Goal: Task Accomplishment & Management: Complete application form

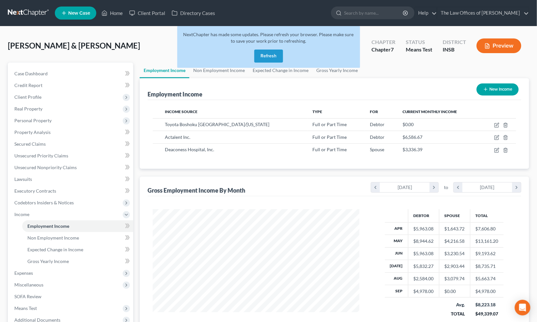
scroll to position [117, 220]
click at [261, 51] on button "Refresh" at bounding box center [268, 56] width 29 height 13
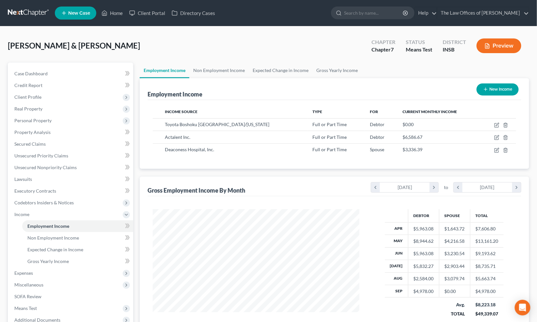
scroll to position [117, 220]
click at [23, 14] on link at bounding box center [29, 13] width 42 height 12
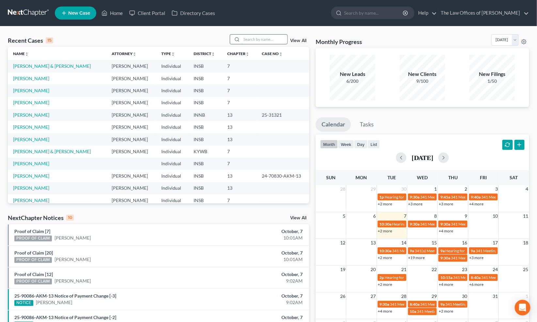
click at [263, 40] on input "search" at bounding box center [264, 39] width 46 height 9
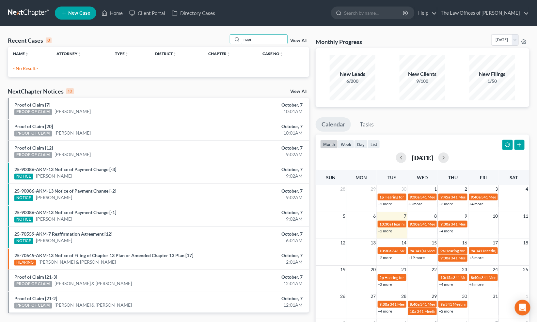
type input "napi"
click at [77, 14] on span "New Case" at bounding box center [79, 13] width 22 height 5
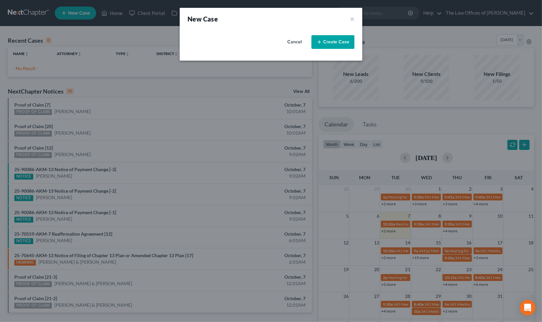
select select "28"
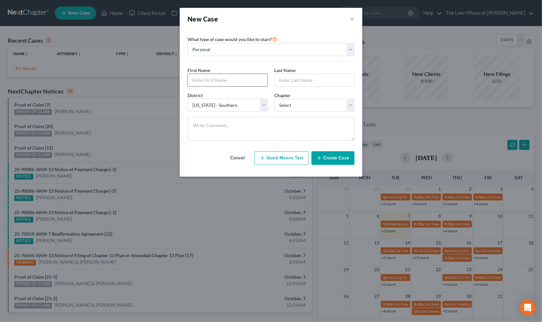
click at [210, 79] on input "text" at bounding box center [228, 80] width 80 height 12
type input "[PERSON_NAME]"
type input "Napier"
click at [309, 102] on select "Select 7 11 12 13" at bounding box center [314, 105] width 80 height 13
select select "0"
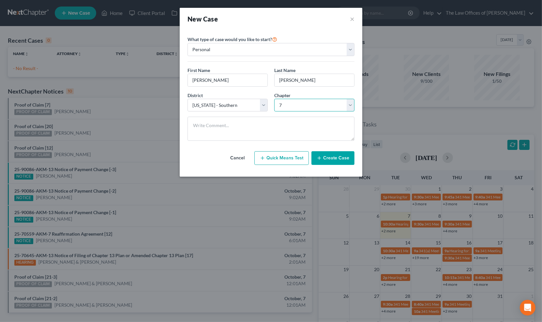
click at [274, 99] on select "Select 7 11 12 13" at bounding box center [314, 105] width 80 height 13
click at [338, 159] on button "Create Case" at bounding box center [333, 158] width 43 height 14
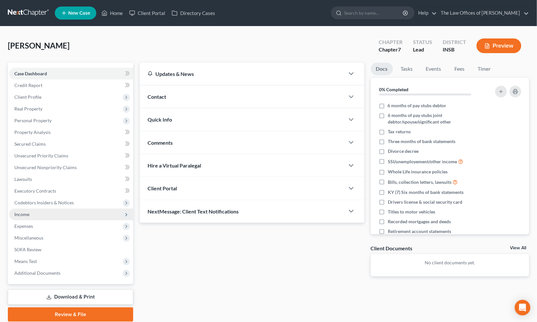
click at [33, 216] on span "Income" at bounding box center [71, 215] width 124 height 12
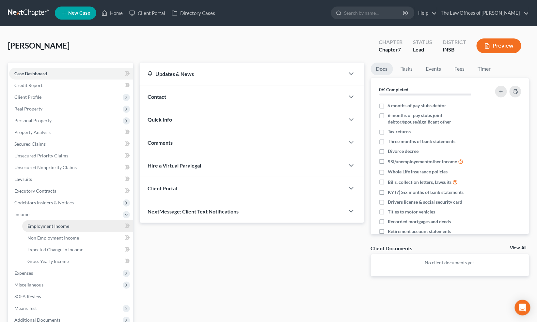
click at [41, 224] on span "Employment Income" at bounding box center [48, 227] width 42 height 6
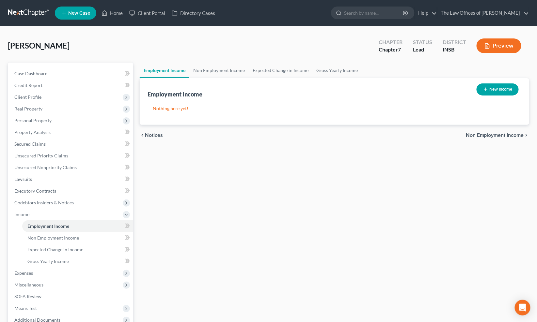
click at [491, 90] on button "New Income" at bounding box center [497, 90] width 42 height 12
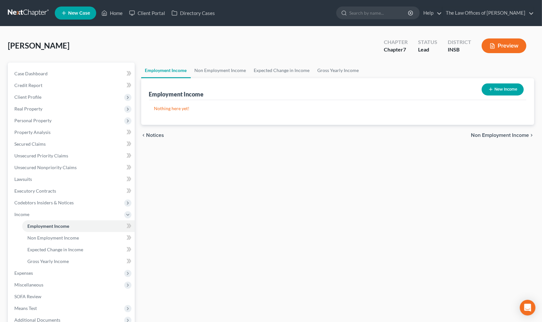
select select "0"
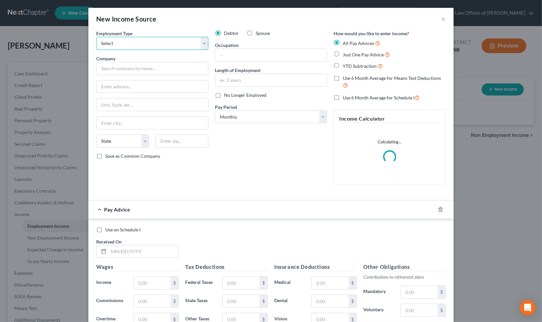
click at [135, 45] on select "Select Full or Part Time Employment Self Employment" at bounding box center [152, 43] width 112 height 13
select select "0"
click at [96, 37] on select "Select Full or Part Time Employment Self Employment" at bounding box center [152, 43] width 112 height 13
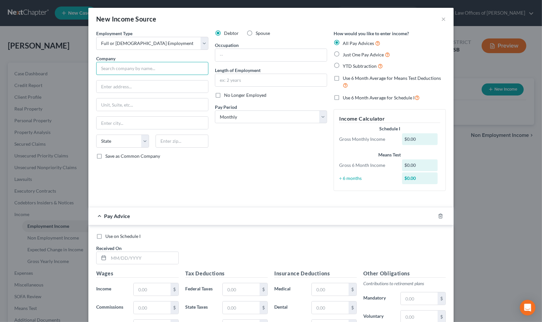
click at [117, 66] on input "text" at bounding box center [152, 68] width 112 height 13
type input "The Waters of Scottsburg II LLC"
click at [256, 33] on label "Spouse" at bounding box center [263, 33] width 14 height 7
click at [258, 33] on input "Spouse" at bounding box center [260, 32] width 4 height 4
radio input "true"
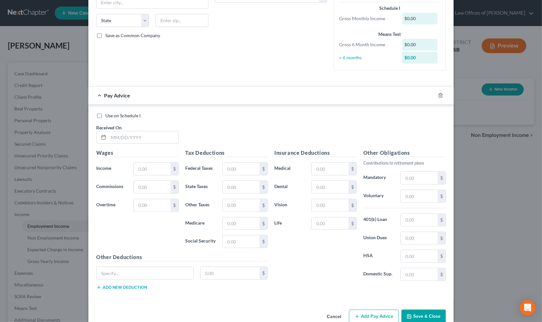
scroll to position [135, 0]
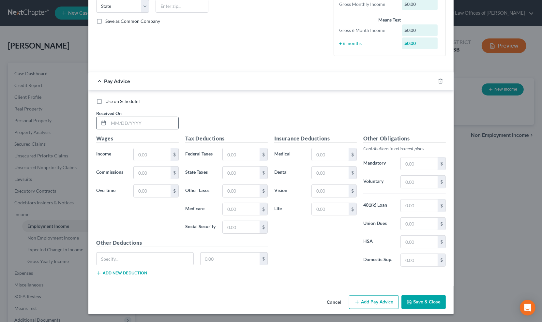
click at [139, 127] on input "text" at bounding box center [144, 123] width 70 height 12
type input "7/23/25"
type input "799.25"
type input "22.23"
type input "23.98"
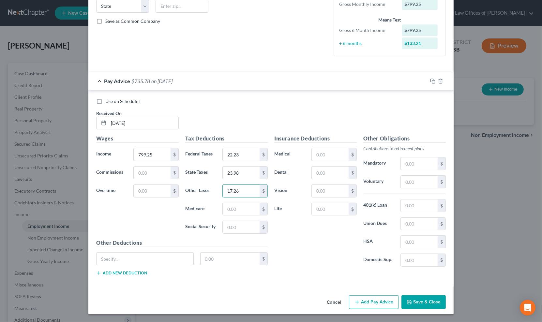
type input "17.26"
type input "11.59"
type input "49.55"
click at [432, 83] on rect "button" at bounding box center [433, 82] width 3 height 3
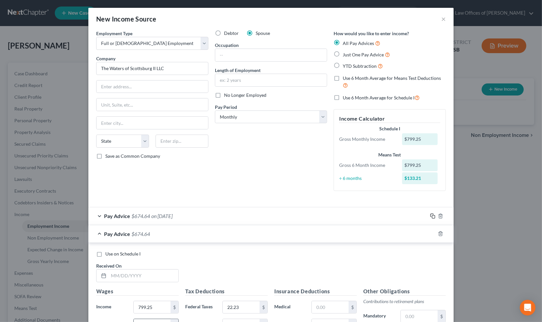
scroll to position [153, 0]
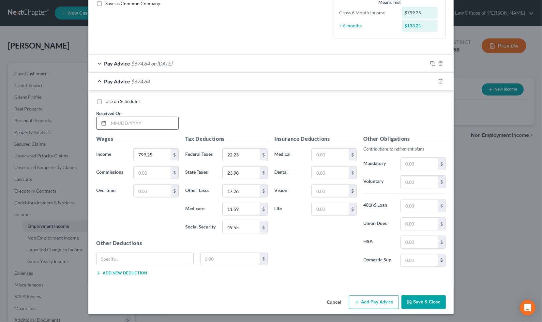
click at [145, 124] on input "text" at bounding box center [144, 123] width 70 height 12
type input "8/6/25"
type input "1,749.64"
type input "131.55"
type input "52.49"
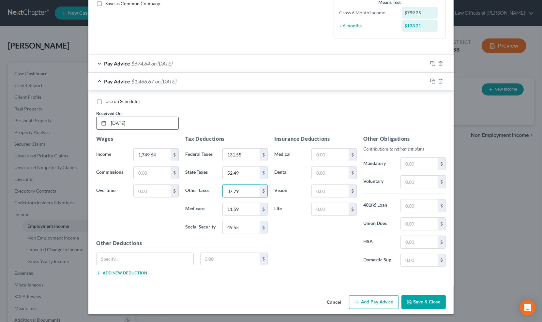
type input "37.79"
type input "25.37"
type input "108.48"
click at [432, 83] on div at bounding box center [441, 81] width 26 height 10
click at [432, 83] on rect "button" at bounding box center [433, 82] width 3 height 3
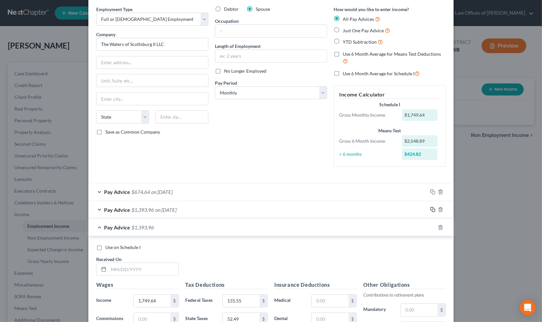
scroll to position [171, 0]
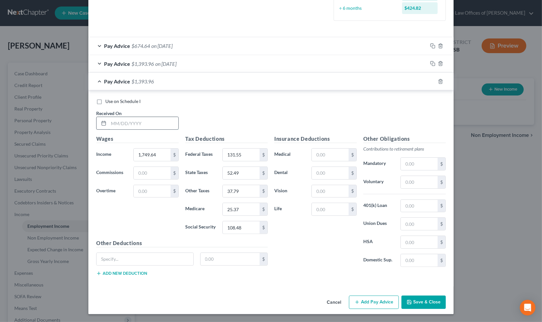
click at [127, 125] on input "text" at bounding box center [144, 123] width 70 height 12
type input "8/20/25"
type input "1,496.36"
type input "101.16"
type input "44.89"
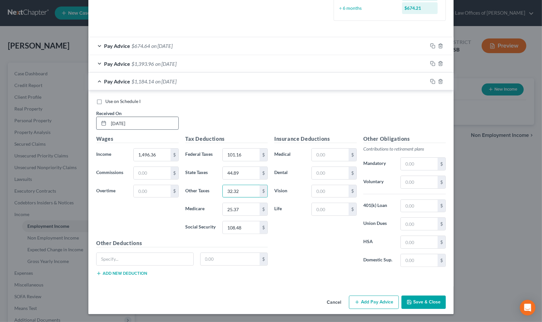
type input "32.32"
type input "21.70"
type input "92.78"
click at [209, 258] on input "text" at bounding box center [230, 259] width 59 height 12
type input "5"
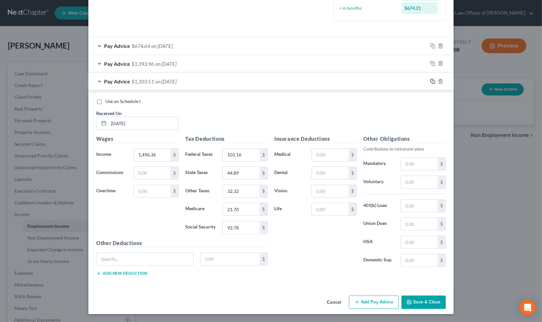
click at [432, 82] on rect "button" at bounding box center [433, 82] width 3 height 3
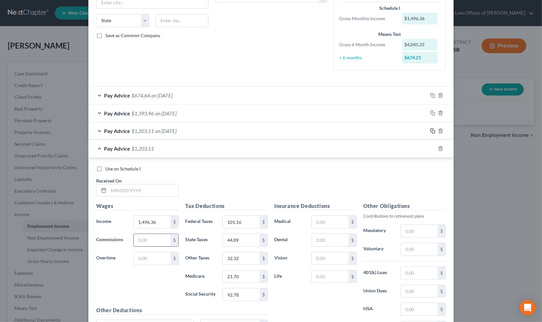
scroll to position [169, 0]
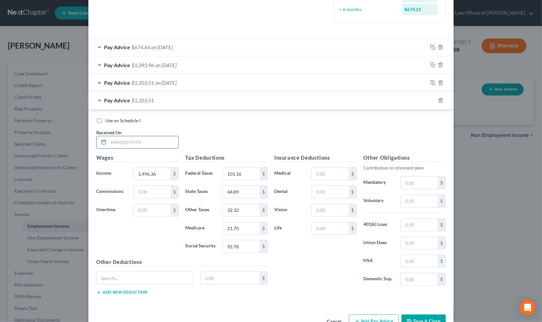
click at [135, 144] on input "text" at bounding box center [144, 142] width 70 height 12
type input "9/3/25"
type input "1,229.00"
type input "69.08"
type input "36.87"
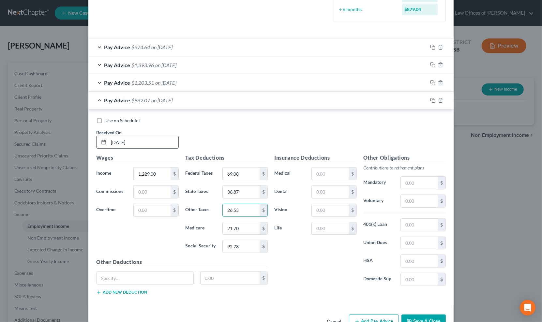
type input "26.55"
type input "17.82"
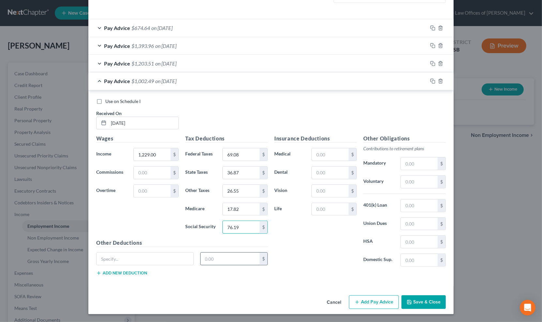
type input "76.19"
click at [211, 258] on input "text" at bounding box center [230, 259] width 59 height 12
type input "4"
click at [432, 82] on icon "button" at bounding box center [432, 81] width 5 height 5
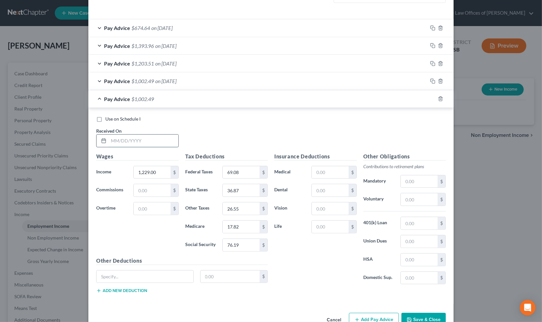
click at [118, 141] on input "text" at bounding box center [144, 141] width 70 height 12
type input "9/17/25"
type input "1,701.93"
type input "125.83"
type input "51.06"
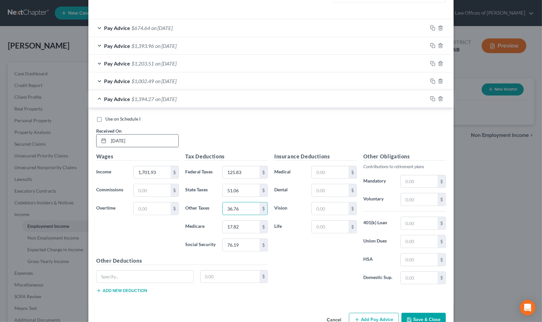
type input "36.76"
type input "24.67"
type input "0"
type input "105.52"
click at [233, 271] on input "text" at bounding box center [230, 277] width 59 height 12
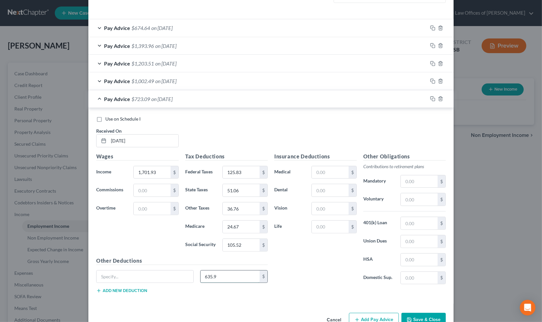
type input "635.94"
click at [229, 279] on input "635.94" at bounding box center [230, 277] width 59 height 12
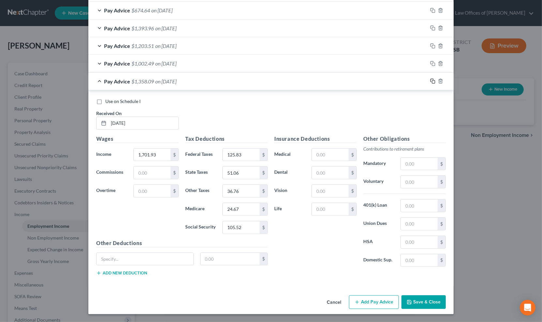
click at [432, 81] on rect "button" at bounding box center [433, 82] width 3 height 3
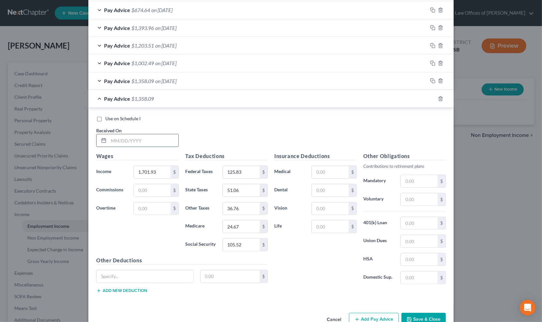
click at [136, 143] on input "text" at bounding box center [144, 140] width 70 height 12
type input "10/1/25"
type input "1,222.25"
type input "68.27"
type input "6"
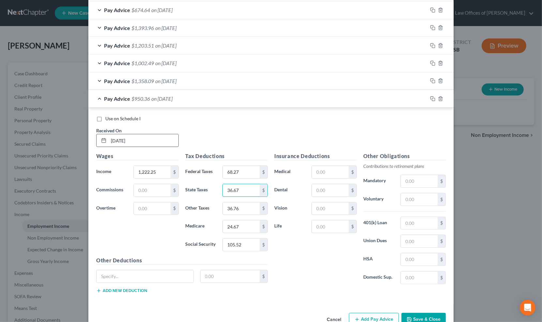
type input "36.67"
type input "26.40"
type input "17.73"
type input "75.78"
click at [246, 98] on div "Pay Advice $997.40 on 10/01/2025" at bounding box center [257, 98] width 339 height 17
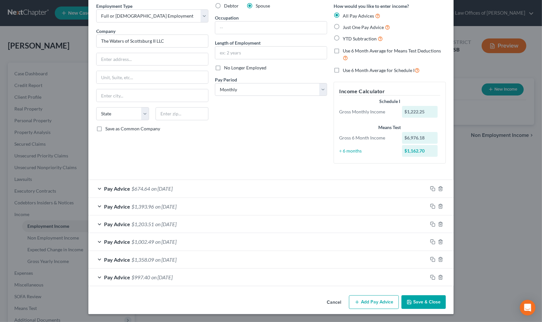
scroll to position [27, 0]
click at [378, 305] on button "Add Pay Advice" at bounding box center [374, 303] width 50 height 14
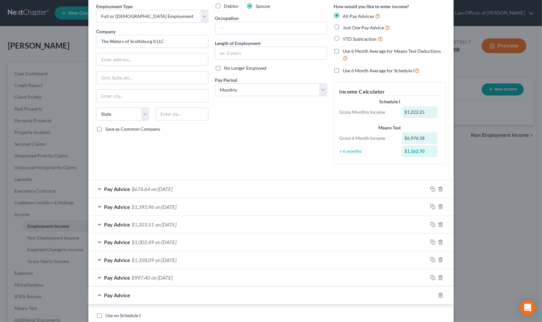
scroll to position [196, 0]
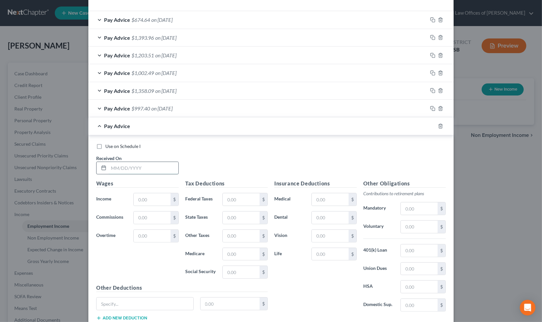
click at [135, 172] on input "text" at bounding box center [144, 168] width 70 height 12
type input "11/1/25"
type input "1,105.00"
click at [105, 148] on label "Use on Schedule I" at bounding box center [122, 146] width 35 height 7
click at [108, 147] on input "Use on Schedule I" at bounding box center [110, 145] width 4 height 4
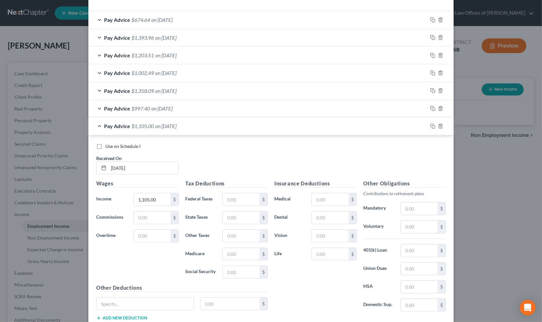
checkbox input "true"
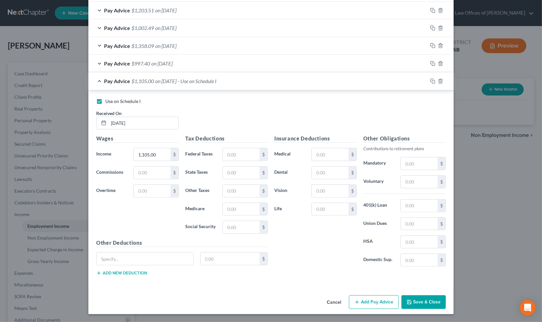
click at [420, 300] on button "Save & Close" at bounding box center [424, 303] width 44 height 14
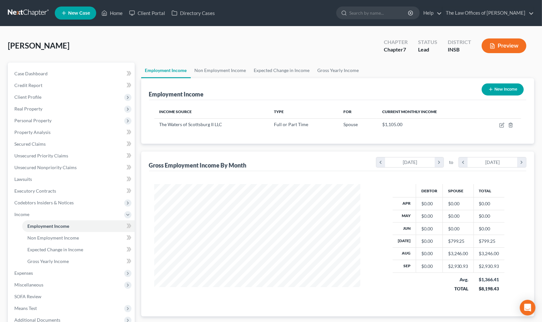
scroll to position [326172, 326070]
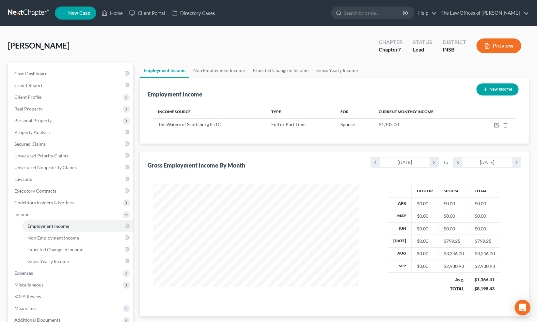
click at [491, 90] on button "New Income" at bounding box center [497, 90] width 42 height 12
select select "0"
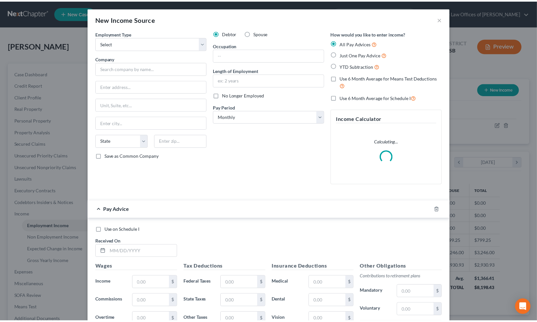
scroll to position [117, 222]
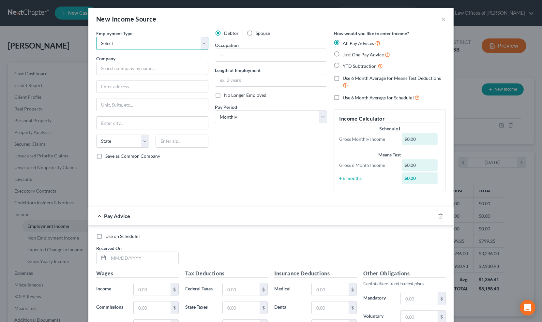
drag, startPoint x: 131, startPoint y: 42, endPoint x: 130, endPoint y: 48, distance: 5.4
click at [131, 42] on select "Select Full or Part Time Employment Self Employment" at bounding box center [152, 43] width 112 height 13
select select "0"
click at [96, 37] on select "Select Full or Part Time Employment Self Employment" at bounding box center [152, 43] width 112 height 13
click at [123, 70] on input "text" at bounding box center [152, 68] width 112 height 13
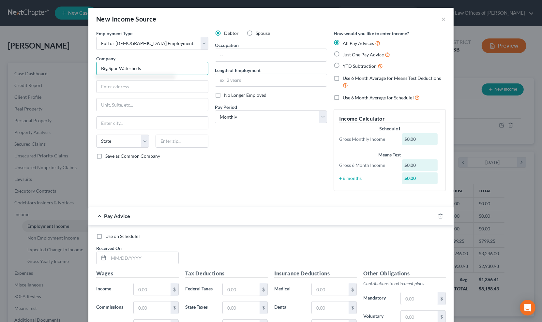
type input "Big Spur Waterbeds"
click at [442, 18] on button "×" at bounding box center [443, 19] width 5 height 8
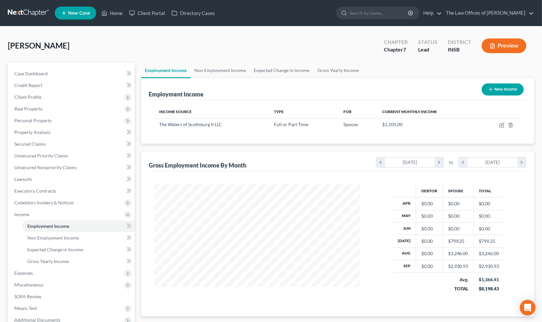
scroll to position [326172, 326070]
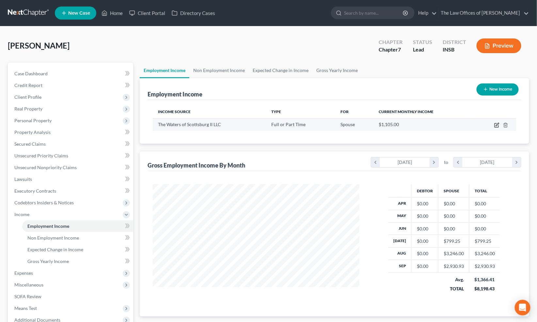
click at [497, 124] on icon "button" at bounding box center [497, 124] width 3 height 3
select select "0"
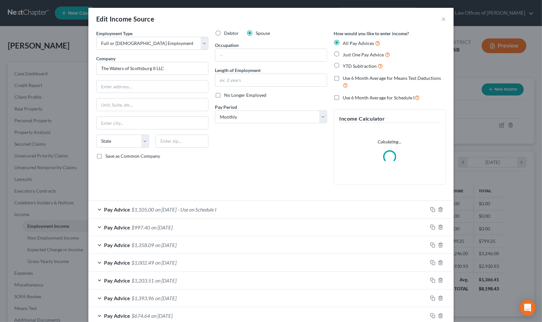
scroll to position [117, 222]
click at [251, 116] on select "Select Monthly Twice Monthly Every Other Week Weekly" at bounding box center [271, 117] width 112 height 13
select select "2"
click at [215, 111] on select "Select Monthly Twice Monthly Every Other Week Weekly" at bounding box center [271, 117] width 112 height 13
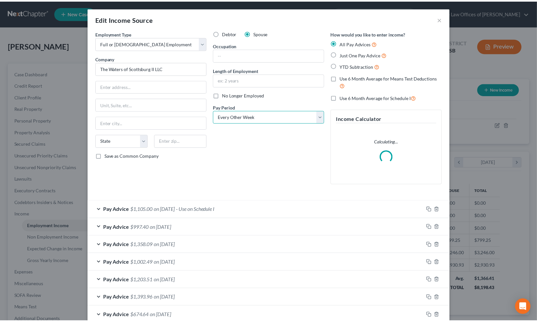
scroll to position [39, 0]
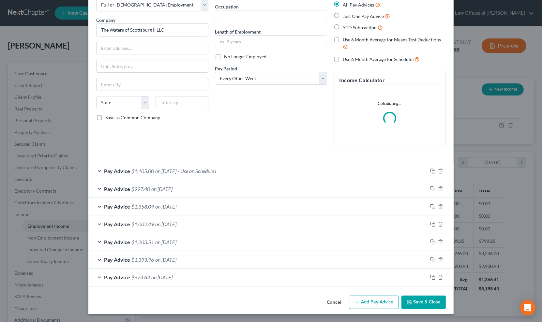
click at [410, 301] on button "Save & Close" at bounding box center [424, 303] width 44 height 14
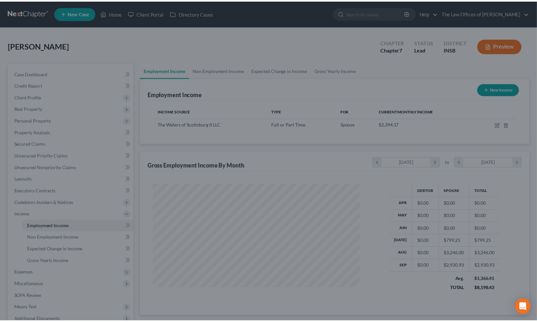
scroll to position [117, 220]
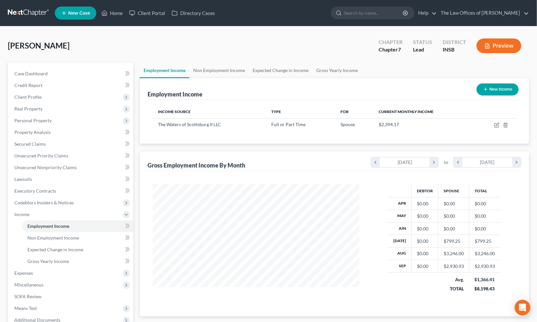
click at [500, 87] on button "New Income" at bounding box center [497, 90] width 42 height 12
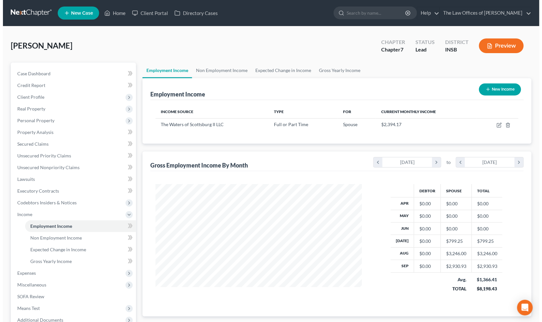
scroll to position [117, 222]
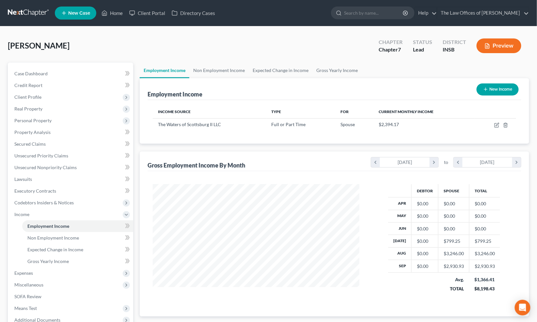
select select "0"
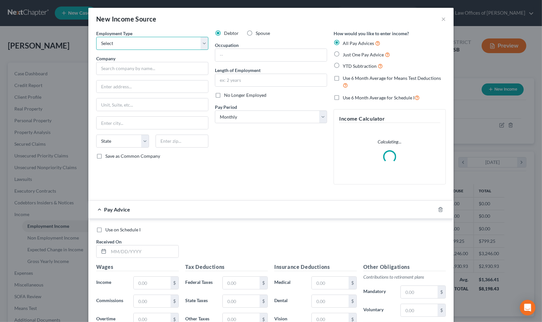
click at [171, 38] on select "Select Full or Part Time Employment Self Employment" at bounding box center [152, 43] width 112 height 13
select select "0"
click at [96, 37] on select "Select Full or Part Time Employment Self Employment" at bounding box center [152, 43] width 112 height 13
click at [134, 74] on input "text" at bounding box center [152, 68] width 112 height 13
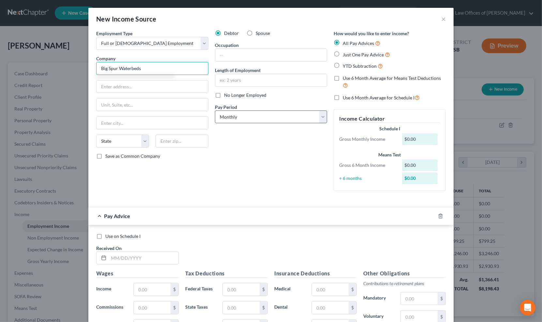
type input "Big Spur Waterbeds"
drag, startPoint x: 239, startPoint y: 118, endPoint x: 239, endPoint y: 122, distance: 3.6
click at [239, 118] on select "Select Monthly Twice Monthly Every Other Week Weekly" at bounding box center [271, 117] width 112 height 13
select select "2"
click at [215, 111] on select "Select Monthly Twice Monthly Every Other Week Weekly" at bounding box center [271, 117] width 112 height 13
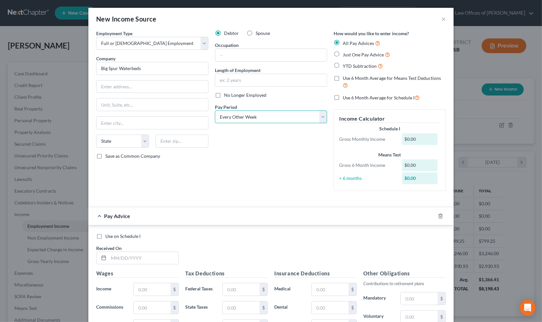
scroll to position [135, 0]
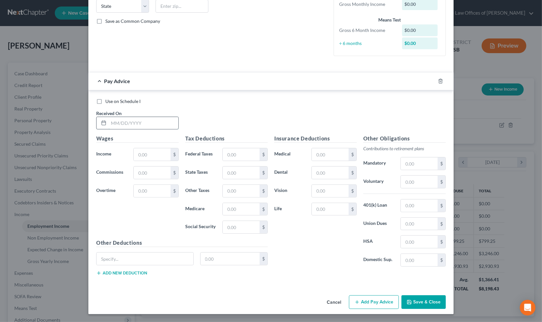
click at [145, 126] on input "text" at bounding box center [144, 123] width 70 height 12
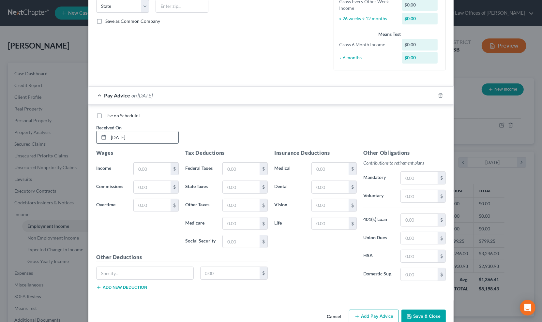
type input "4/11/25"
type input "2,701.69"
type input "142.59"
type input "74.85"
type input "49.90"
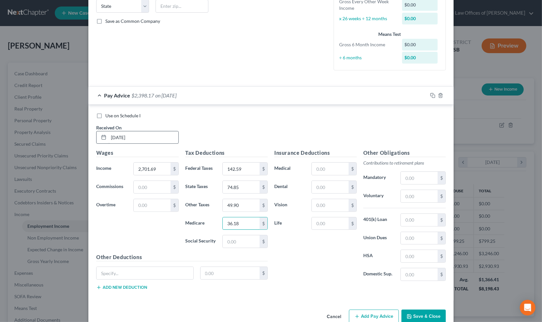
type input "36.18"
type input "154.69"
click at [326, 181] on input "text" at bounding box center [330, 187] width 37 height 12
type input "25.00"
click at [321, 164] on input "text" at bounding box center [330, 169] width 37 height 12
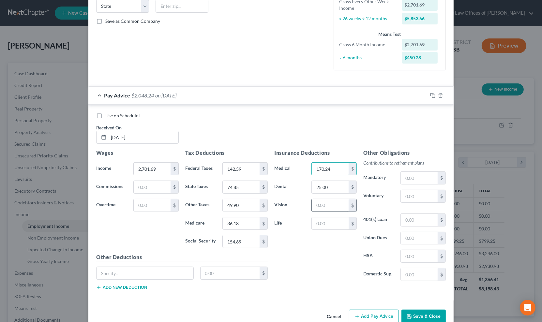
type input "170.24"
click at [315, 204] on input "text" at bounding box center [330, 205] width 37 height 12
type input "11.50"
click at [432, 95] on rect "button" at bounding box center [433, 96] width 3 height 3
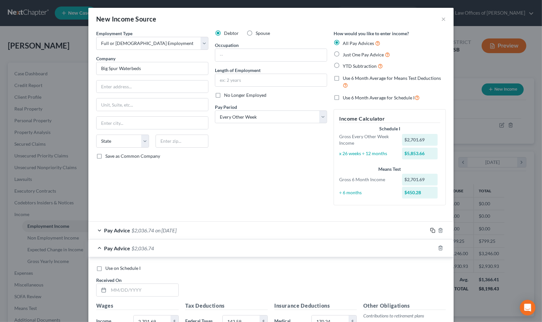
scroll to position [167, 0]
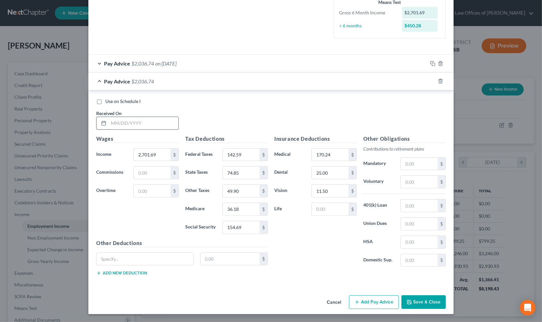
click at [141, 125] on input "text" at bounding box center [144, 123] width 70 height 12
type input "4/25/25"
type input "2,016.54"
type input "65.59"
type input "54.29"
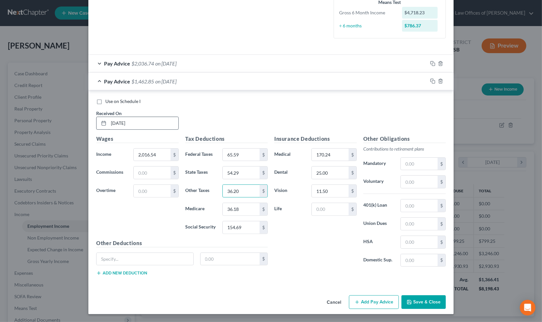
type input "36.20"
type input "26.24"
type input "112.21"
click at [432, 82] on rect "button" at bounding box center [433, 82] width 3 height 3
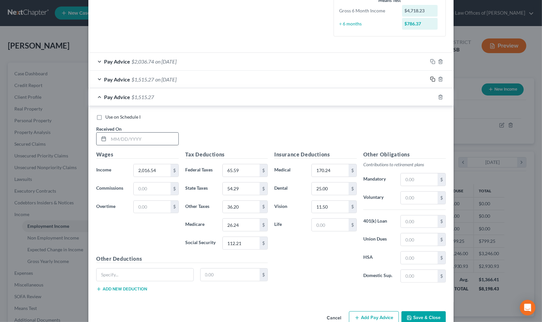
scroll to position [185, 0]
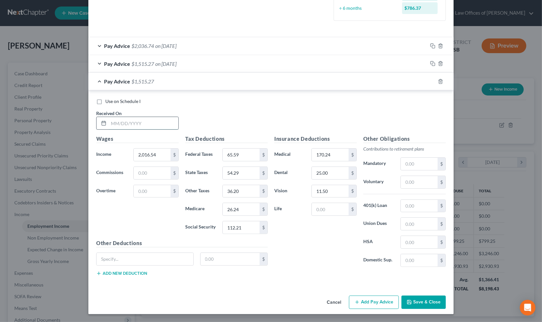
click at [136, 123] on input "text" at bounding box center [144, 123] width 70 height 12
type input "5/9/25"
type input "2,146.81"
type input "78.62"
type input "58.21"
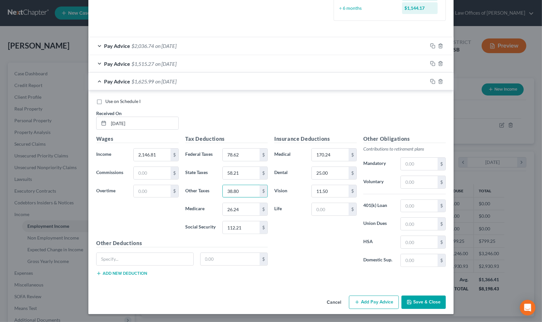
type input "38.80"
type input "28.13"
type input "120.28"
click at [431, 82] on icon "button" at bounding box center [432, 81] width 5 height 5
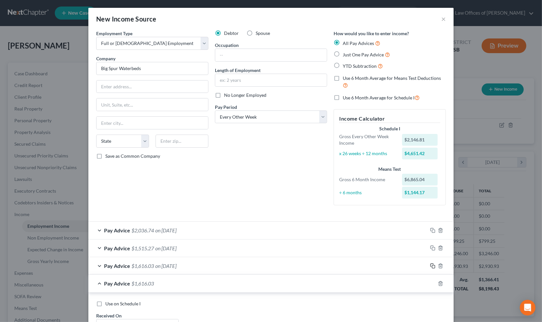
scroll to position [203, 0]
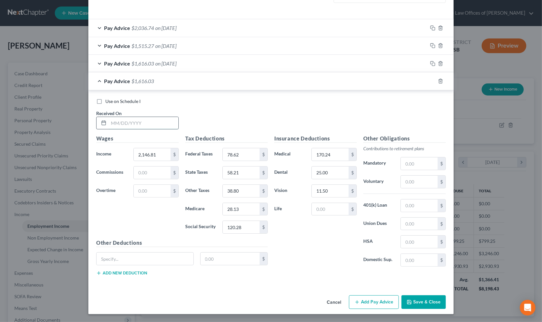
click at [148, 121] on input "text" at bounding box center [144, 123] width 70 height 12
type input "5/23/25"
type input "2,576.26"
click at [240, 154] on input "78.62" at bounding box center [241, 154] width 37 height 12
type input "127.54"
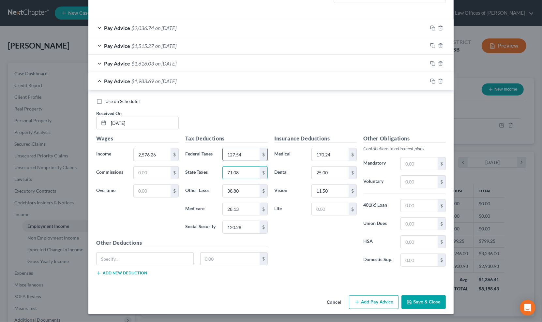
type input "71.08"
type input "47.69"
type input "34.36"
type input "146.91"
click at [246, 150] on input "127.54" at bounding box center [241, 154] width 37 height 12
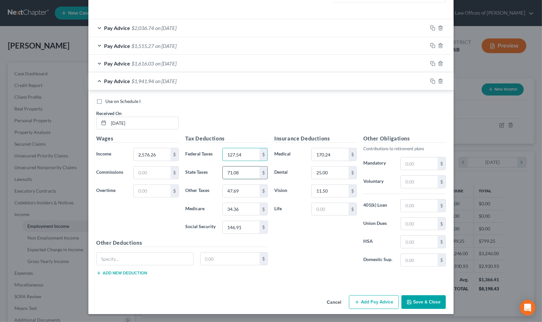
click at [242, 176] on input "71.08" at bounding box center [241, 173] width 37 height 12
click at [242, 189] on input "47.69" at bounding box center [241, 191] width 37 height 12
type input "47.39"
drag, startPoint x: 429, startPoint y: 82, endPoint x: 397, endPoint y: 87, distance: 32.5
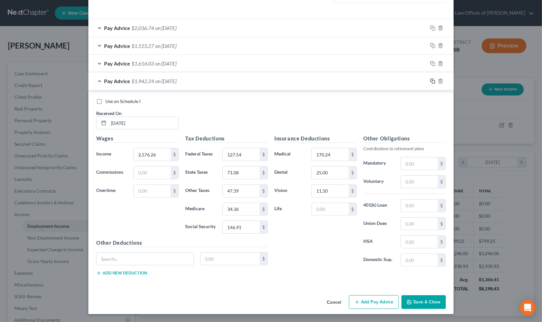
click at [431, 82] on icon "button" at bounding box center [432, 80] width 3 height 3
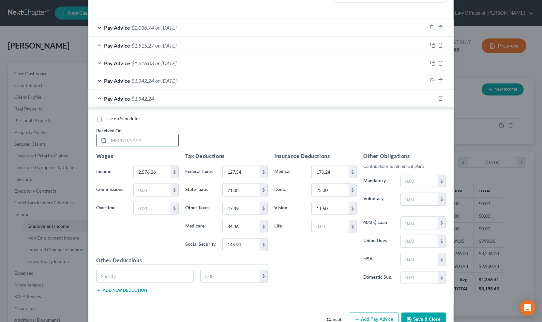
click at [137, 138] on input "text" at bounding box center [144, 140] width 70 height 12
type input "6/6/25"
type input "2,175.34"
type input "81.47"
type input "59.06"
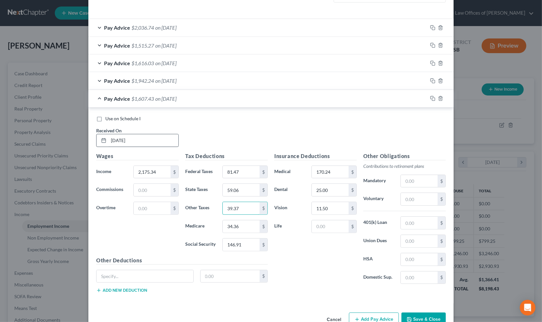
type input "39.37"
type input "28.54"
type input "122.06"
click at [431, 99] on icon "button" at bounding box center [432, 98] width 5 height 5
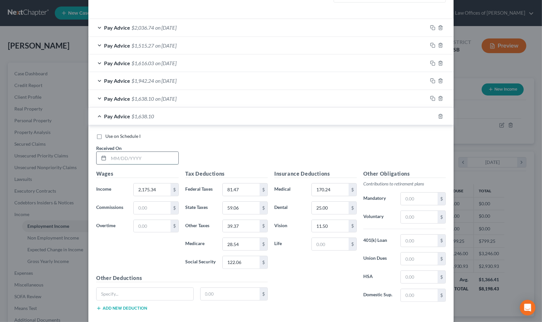
click at [147, 162] on input "text" at bounding box center [144, 158] width 70 height 12
type input "6/20/25"
type input "2,101.10"
type input "74.05"
type input "56.83"
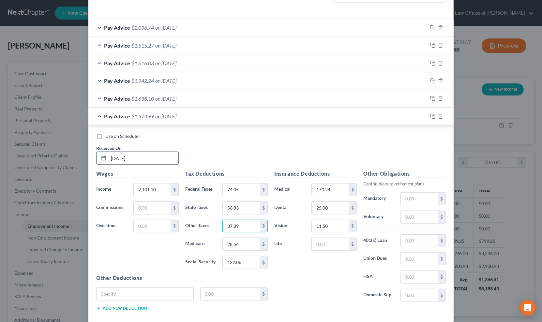
type input "37.89"
type input "27.47"
type input "117.45"
click at [432, 117] on rect "button" at bounding box center [433, 117] width 3 height 3
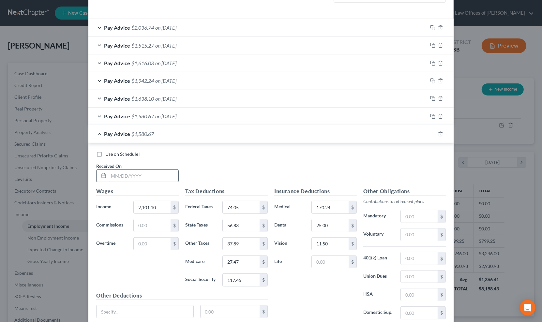
click at [148, 178] on input "text" at bounding box center [144, 176] width 70 height 12
type input "7/3/25"
type input "2,985.59"
type input "176.66"
type input "83.37"
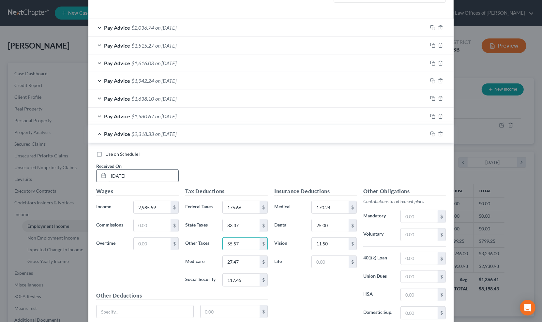
type input "55.57"
type input "40.30"
type input "172.29"
drag, startPoint x: 430, startPoint y: 133, endPoint x: 427, endPoint y: 136, distance: 4.4
click at [432, 133] on rect "button" at bounding box center [433, 134] width 3 height 3
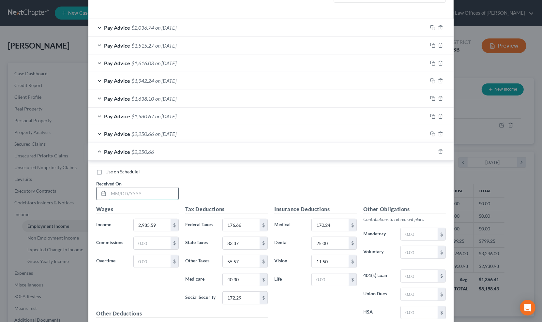
click at [151, 200] on input "text" at bounding box center [144, 194] width 70 height 12
type input "7/18/25"
type input "2,412.32"
type input "107.87"
type input "66.17"
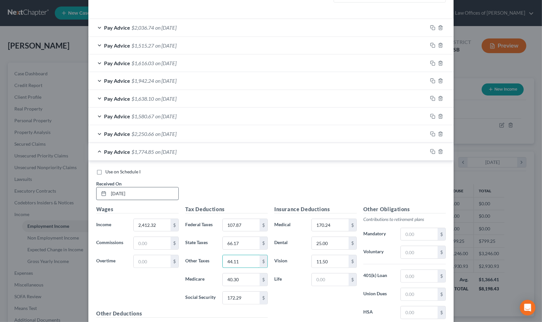
type input "44.11"
type input "31.98"
type input "136.74"
click at [430, 151] on icon "button" at bounding box center [432, 151] width 5 height 5
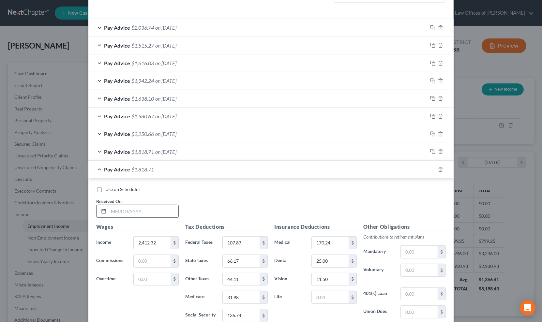
click at [147, 209] on input "text" at bounding box center [144, 211] width 70 height 12
type input "8/1/25"
type input "2,682.04"
type input "140.24"
type input "74.25"
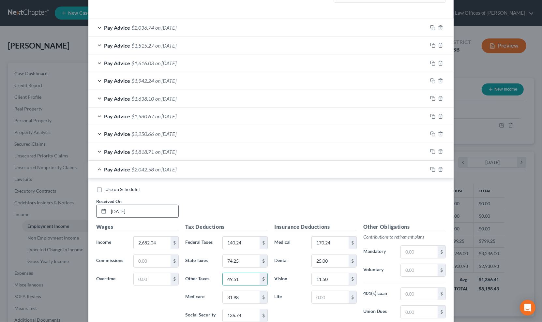
type input "49.51"
type input "35.89"
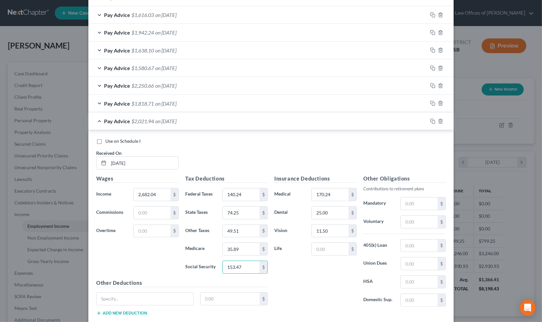
type input "153.47"
click at [432, 121] on rect "button" at bounding box center [433, 122] width 3 height 3
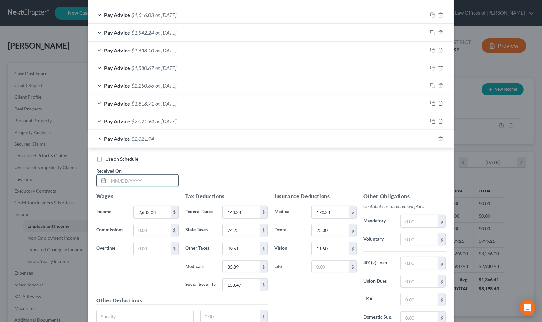
click at [148, 181] on input "text" at bounding box center [144, 181] width 70 height 12
type input "8/15/25"
type input "2,546.92"
type input "124.02"
type input "70.21"
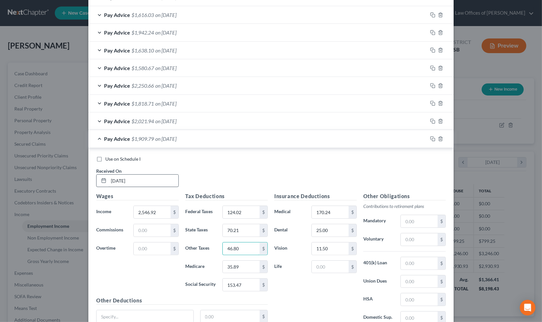
type input "46.80"
type input "33.93"
type input "145.09"
drag, startPoint x: 429, startPoint y: 138, endPoint x: 425, endPoint y: 143, distance: 6.0
click at [430, 138] on icon "button" at bounding box center [432, 138] width 5 height 5
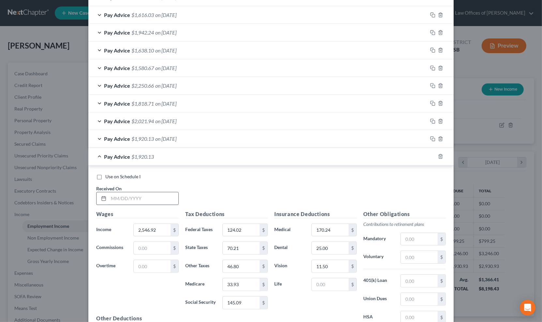
click at [146, 197] on input "text" at bounding box center [144, 199] width 70 height 12
type input "8/29/25"
type input "2,204.27"
type input "88.02"
type input "61.02"
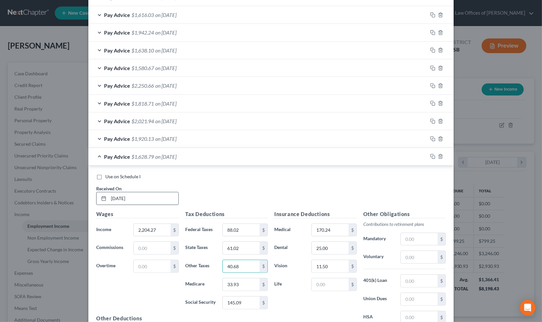
type input "40.68"
type input "29.50"
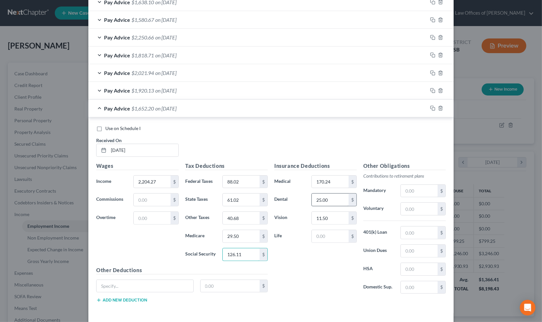
type input "126.11"
click at [325, 197] on input "25.00" at bounding box center [330, 200] width 37 height 12
click at [432, 108] on rect "button" at bounding box center [433, 109] width 3 height 3
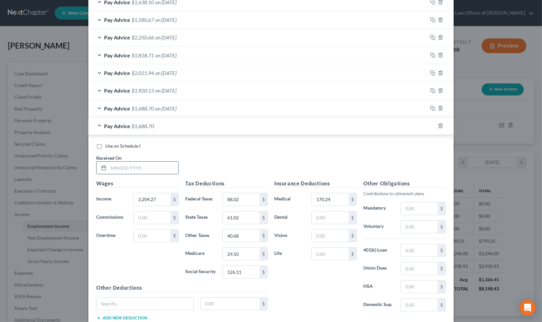
click at [147, 168] on input "text" at bounding box center [144, 168] width 70 height 12
drag, startPoint x: 147, startPoint y: 168, endPoint x: 136, endPoint y: 167, distance: 11.9
click at [136, 167] on input "text" at bounding box center [144, 168] width 70 height 12
type input "9//12/25"
type input "2,577.61"
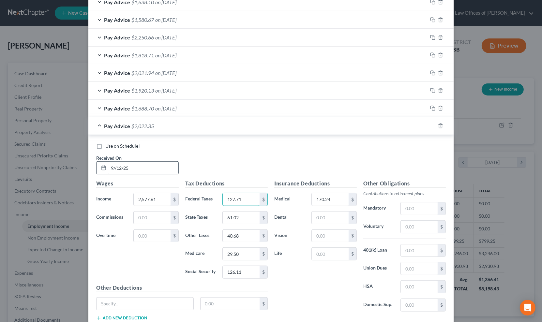
type input "127.71"
type input "71.12"
type input "47.41"
type input "34.37"
type input "146.99"
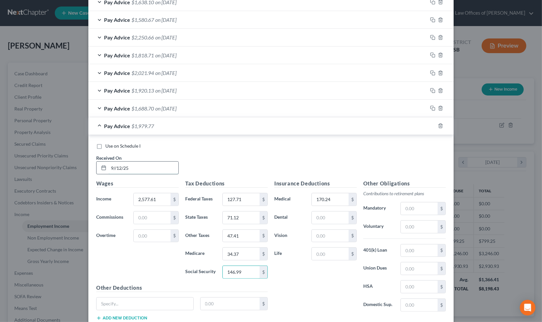
click at [112, 167] on input "9//12/25" at bounding box center [144, 168] width 70 height 12
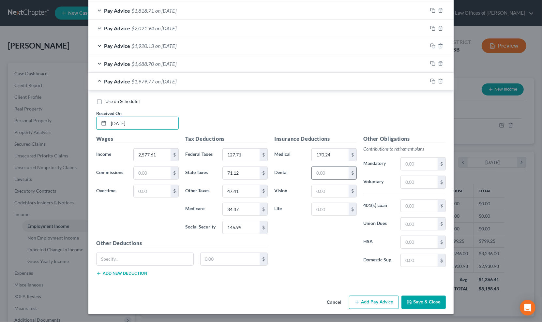
type input "9/12/25"
click at [328, 174] on input "text" at bounding box center [330, 173] width 37 height 12
type input "25.00"
type input "11.50"
click at [431, 79] on icon "button" at bounding box center [432, 81] width 5 height 5
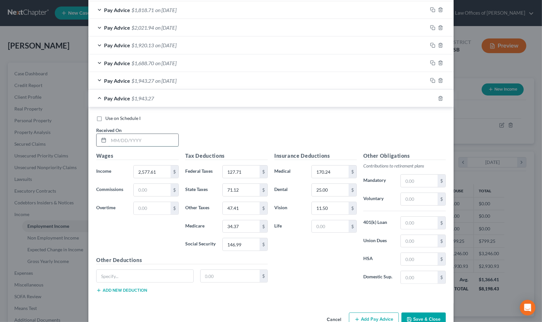
click at [112, 139] on input "text" at bounding box center [144, 140] width 70 height 12
type input "9/26/25"
type input "2,977.49"
type input "175.69"
type input "83.12"
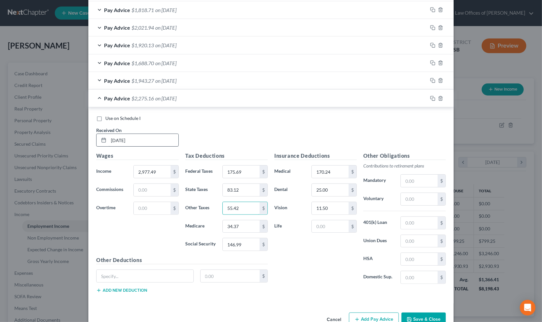
type input "55.42"
type input "40.18"
type input "171.79"
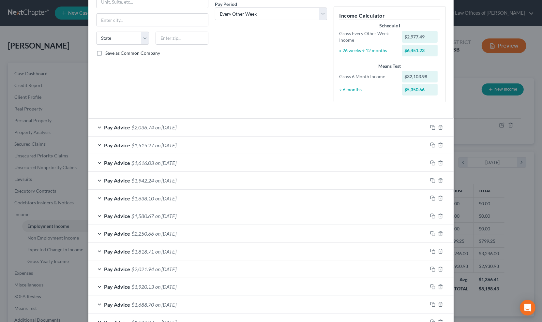
scroll to position [0, 0]
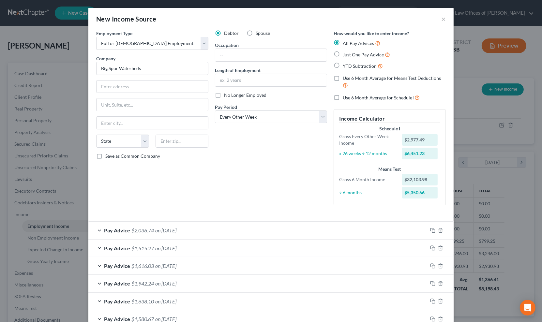
click at [343, 79] on label "Use 6 Month Average for Means Test Deductions" at bounding box center [394, 82] width 103 height 14
click at [346, 79] on input "Use 6 Month Average for Means Test Deductions" at bounding box center [348, 77] width 4 height 4
checkbox input "true"
click at [343, 99] on label "Use 6 Month Average for Schedule I" at bounding box center [381, 98] width 77 height 8
click at [346, 98] on input "Use 6 Month Average for Schedule I" at bounding box center [348, 96] width 4 height 4
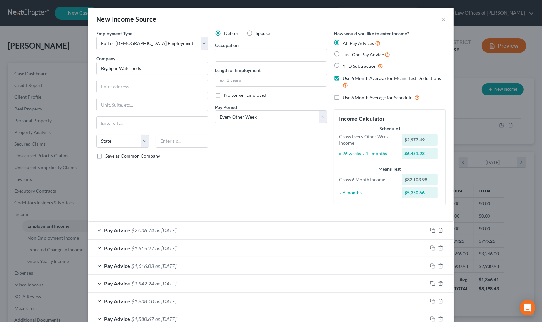
checkbox input "true"
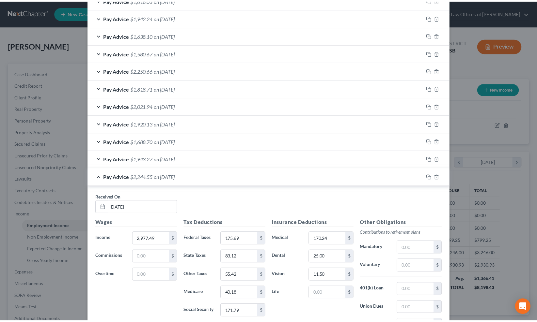
scroll to position [350, 0]
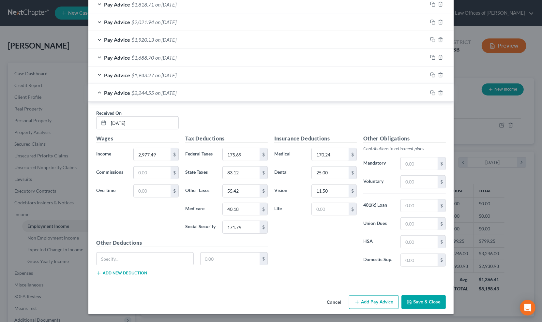
click at [416, 303] on button "Save & Close" at bounding box center [424, 303] width 44 height 14
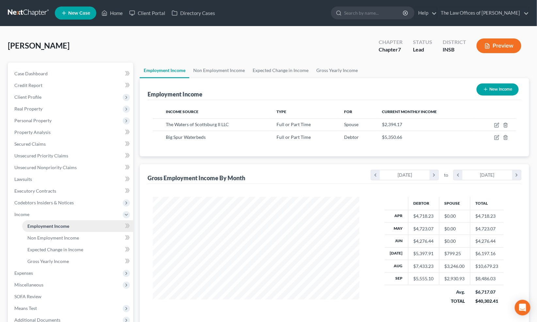
scroll to position [70, 0]
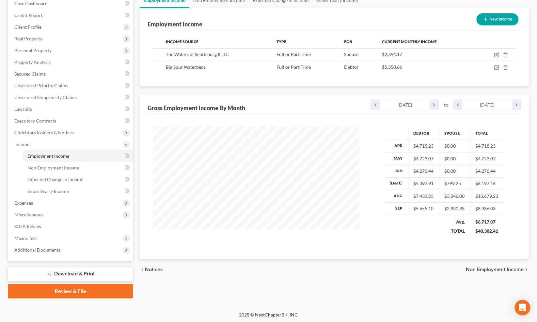
click at [312, 286] on div "Employment Income Non Employment Income Expected Change in Income Gross Yearly …" at bounding box center [334, 145] width 396 height 306
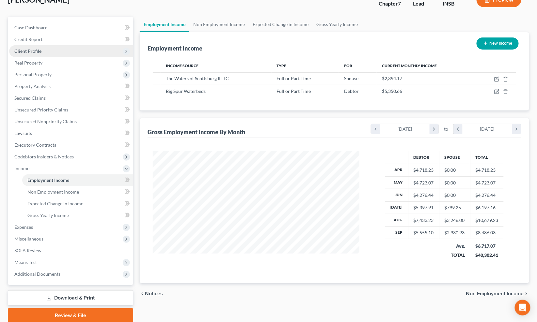
click at [33, 49] on span "Client Profile" at bounding box center [27, 51] width 27 height 6
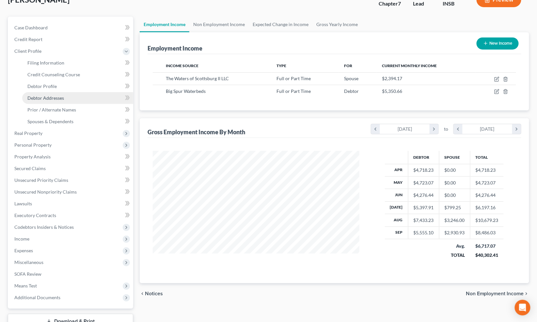
click at [44, 94] on link "Debtor Addresses" at bounding box center [77, 98] width 111 height 12
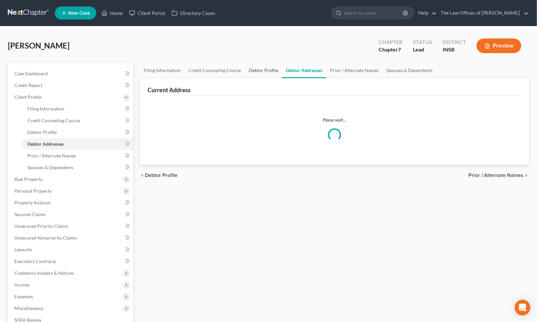
select select "0"
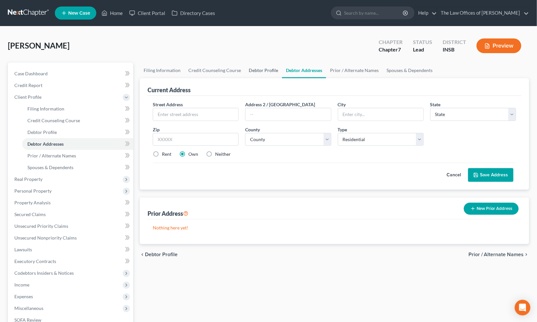
click at [262, 71] on link "Debtor Profile" at bounding box center [263, 71] width 37 height 16
select select "0"
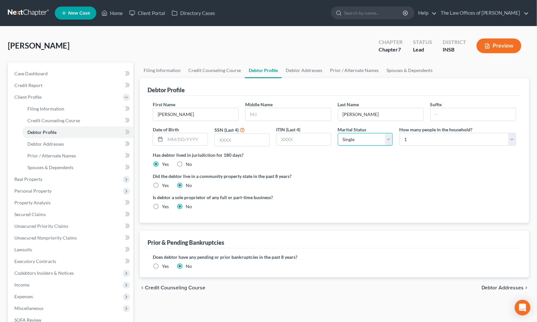
click at [374, 141] on select "Select Single Married Separated Divorced Widowed" at bounding box center [365, 139] width 55 height 13
select select "1"
click at [338, 133] on select "Select Single Married Separated Divorced Widowed" at bounding box center [365, 139] width 55 height 13
click at [406, 143] on select "Select 1 2 3 4 5 6 7 8 9 10 11 12 13 14 15 16 17 18 19 20" at bounding box center [457, 139] width 117 height 13
click at [399, 133] on select "Select 1 2 3 4 5 6 7 8 9 10 11 12 13 14 15 16 17 18 19 20" at bounding box center [457, 139] width 117 height 13
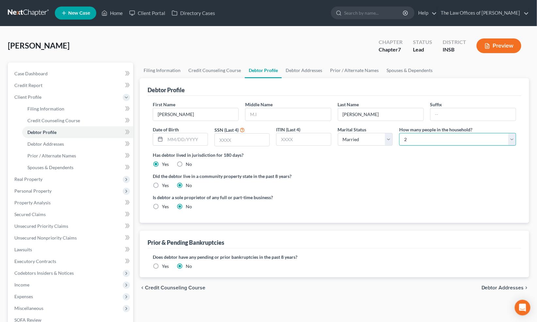
click at [406, 142] on select "Select 1 2 3 4 5 6 7 8 9 10 11 12 13 14 15 16 17 18 19 20" at bounding box center [457, 139] width 117 height 13
click at [399, 133] on select "Select 1 2 3 4 5 6 7 8 9 10 11 12 13 14 15 16 17 18 19 20" at bounding box center [457, 139] width 117 height 13
click at [406, 138] on select "Select 1 2 3 4 5 6 7 8 9 10 11 12 13 14 15 16 17 18 19 20" at bounding box center [457, 139] width 117 height 13
select select "1"
click at [399, 133] on select "Select 1 2 3 4 5 6 7 8 9 10 11 12 13 14 15 16 17 18 19 20" at bounding box center [457, 139] width 117 height 13
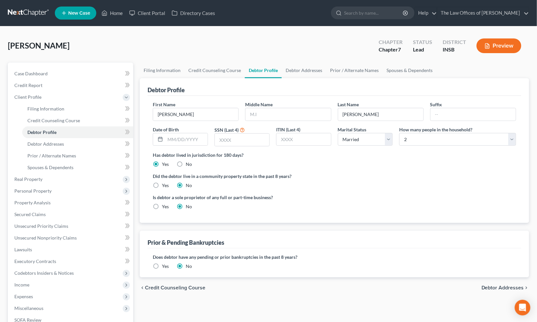
click at [388, 165] on div "Has debtor lived in jurisdiction for 180 days? Yes No Debtor must reside in jur…" at bounding box center [334, 160] width 363 height 16
click at [385, 174] on label "Did the debtor live in a community property state in the past 8 years?" at bounding box center [334, 176] width 363 height 7
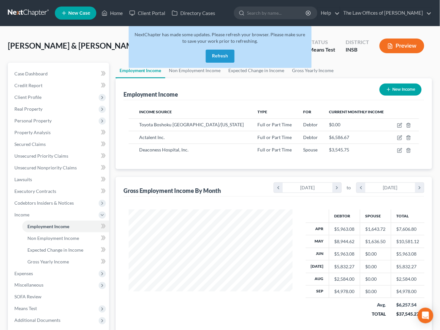
scroll to position [117, 177]
click at [215, 56] on button "Refresh" at bounding box center [220, 56] width 29 height 13
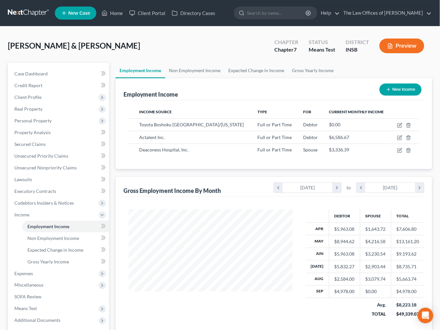
scroll to position [117, 177]
click at [18, 11] on link at bounding box center [29, 13] width 42 height 12
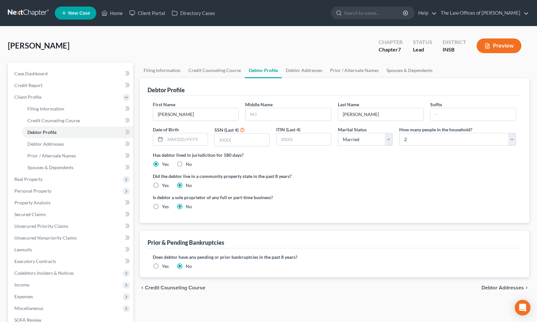
select select "1"
click at [33, 13] on link at bounding box center [29, 13] width 42 height 12
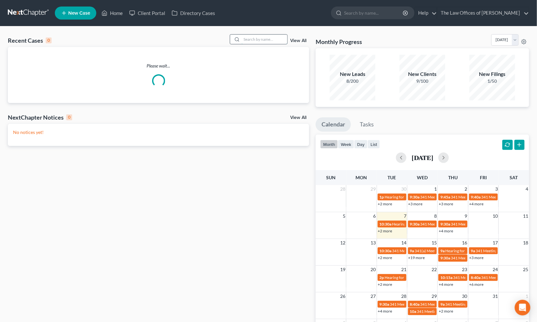
click at [248, 40] on input "search" at bounding box center [264, 39] width 46 height 9
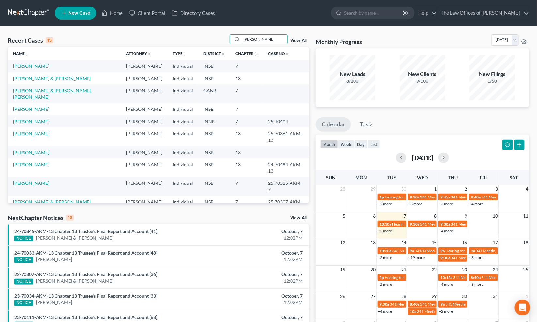
type input "[PERSON_NAME]"
click at [38, 106] on link "[PERSON_NAME]" at bounding box center [31, 109] width 36 height 6
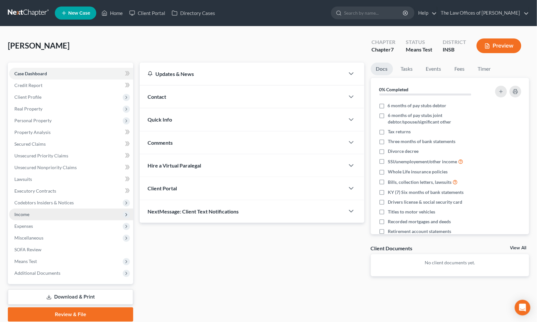
click at [34, 213] on span "Income" at bounding box center [71, 215] width 124 height 12
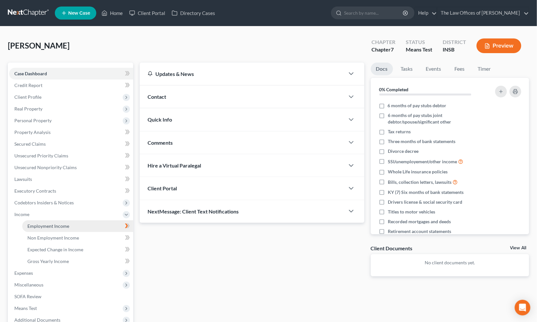
click at [38, 224] on span "Employment Income" at bounding box center [48, 227] width 42 height 6
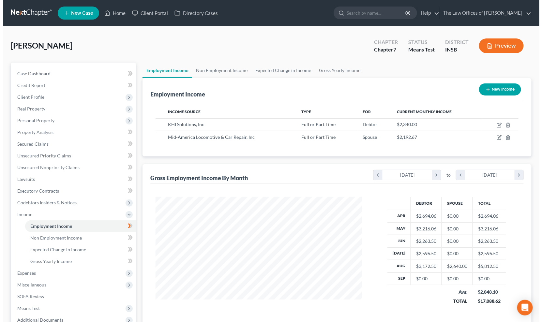
scroll to position [24, 0]
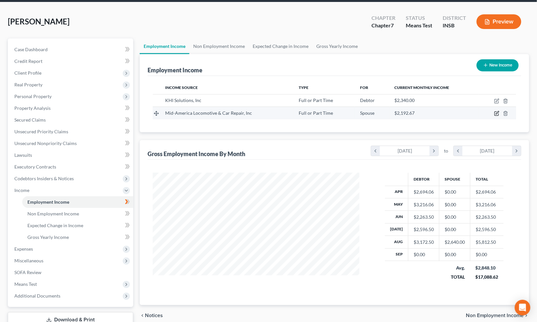
click at [497, 112] on icon "button" at bounding box center [497, 113] width 3 height 3
select select "0"
select select "15"
select select "3"
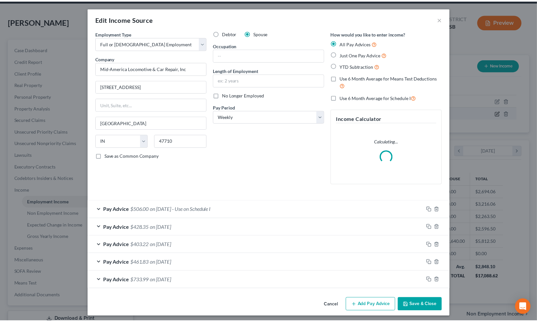
scroll to position [117, 222]
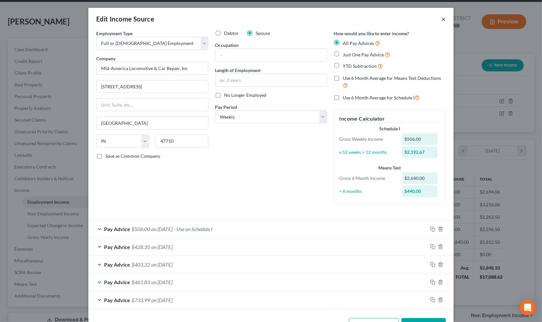
click at [441, 20] on button "×" at bounding box center [443, 19] width 5 height 8
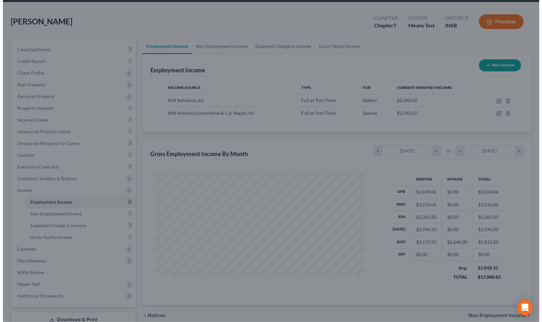
scroll to position [326172, 326070]
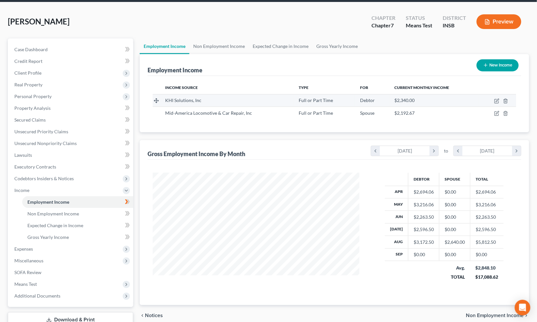
click at [493, 100] on td at bounding box center [497, 100] width 37 height 12
click at [497, 100] on icon "button" at bounding box center [496, 101] width 5 height 5
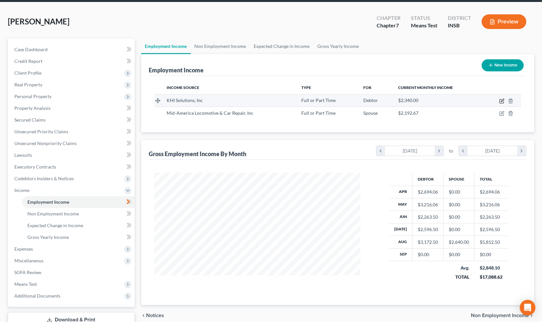
select select "0"
select select "15"
select select "3"
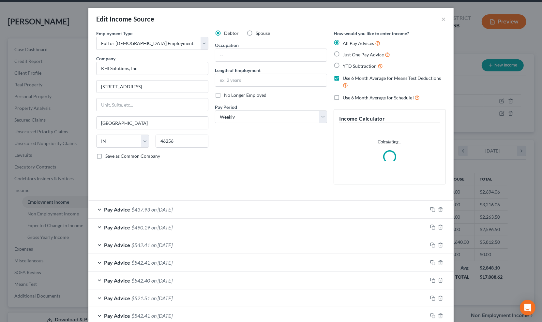
scroll to position [117, 222]
click at [343, 96] on label "Use 6 Month Average for Schedule I" at bounding box center [381, 98] width 77 height 8
click at [346, 96] on input "Use 6 Month Average for Schedule I" at bounding box center [348, 96] width 4 height 4
checkbox input "true"
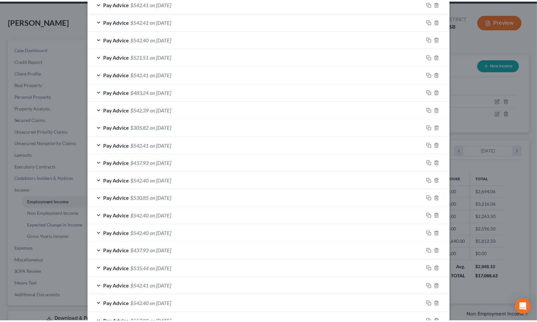
scroll to position [376, 0]
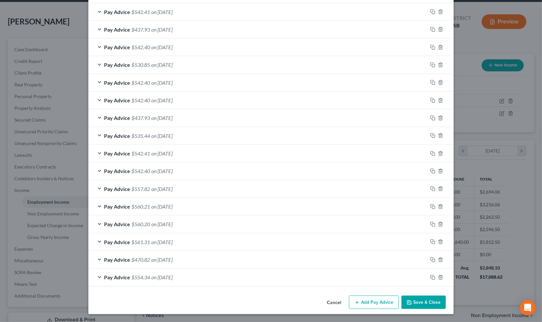
click at [422, 298] on button "Save & Close" at bounding box center [424, 303] width 44 height 14
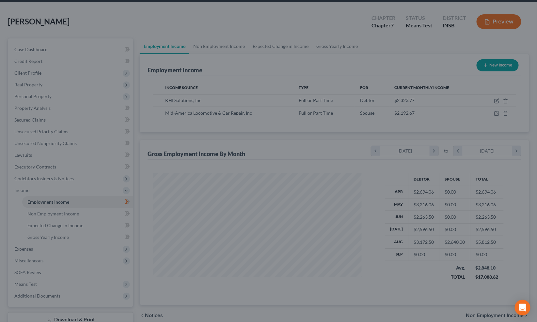
scroll to position [326172, 326070]
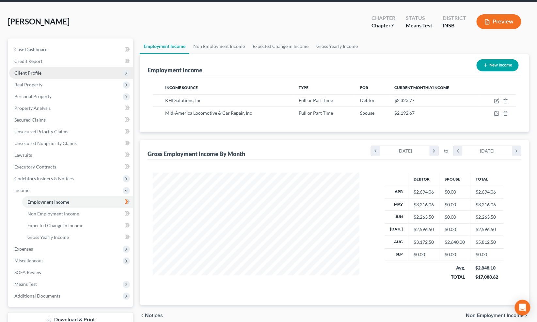
click at [37, 70] on span "Client Profile" at bounding box center [27, 73] width 27 height 6
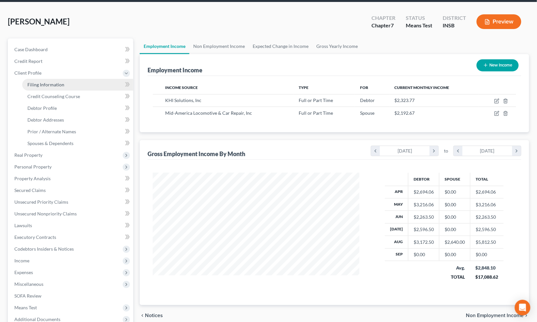
click at [42, 82] on span "Filing Information" at bounding box center [45, 85] width 37 height 6
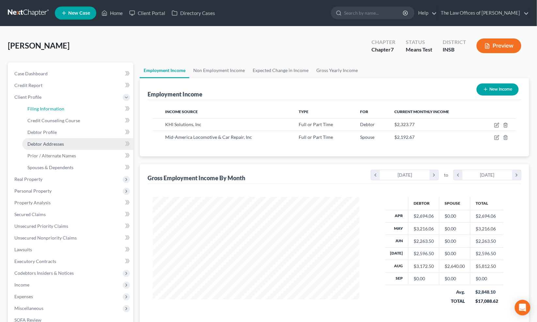
select select "1"
select select "0"
select select "15"
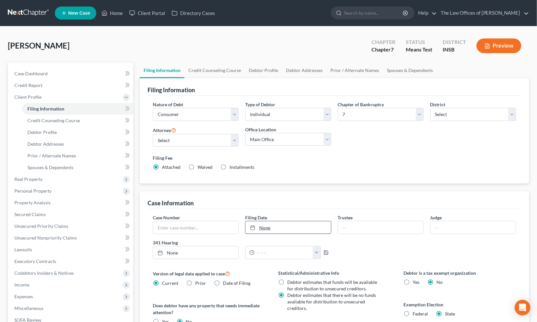
click at [273, 227] on link "None" at bounding box center [287, 228] width 85 height 12
click at [36, 288] on span "Income" at bounding box center [71, 285] width 124 height 12
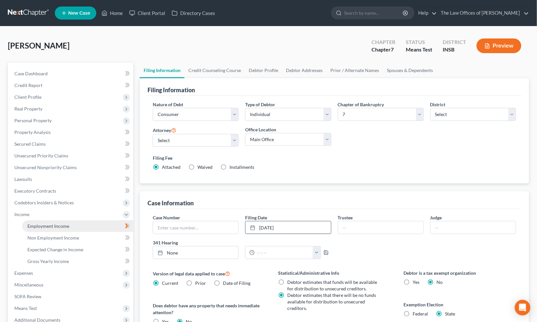
click at [43, 228] on span "Employment Income" at bounding box center [48, 227] width 42 height 6
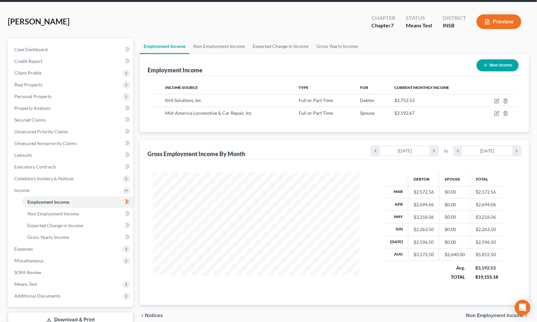
scroll to position [70, 0]
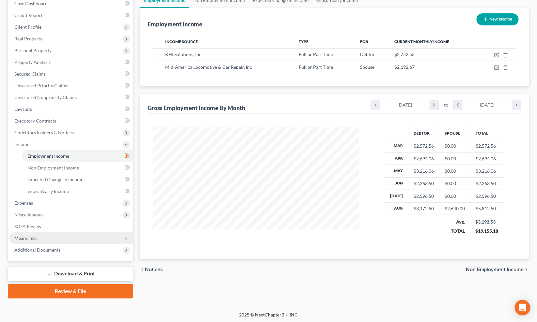
click at [42, 240] on span "Means Test" at bounding box center [71, 239] width 124 height 12
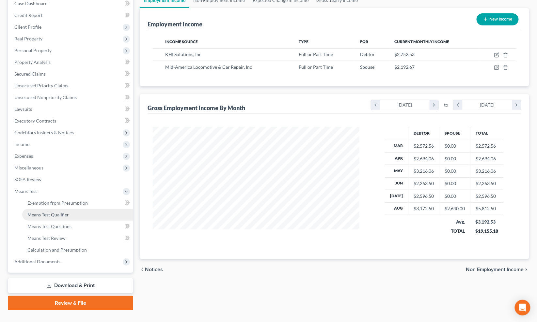
click at [59, 215] on span "Means Test Qualifier" at bounding box center [47, 215] width 41 height 6
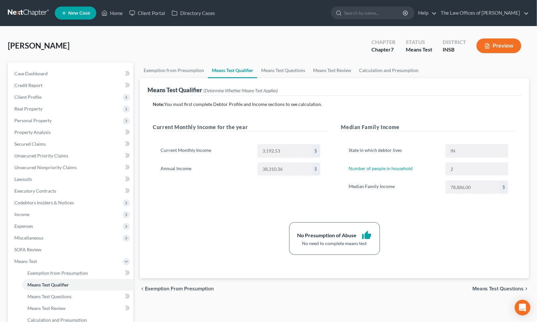
scroll to position [72, 0]
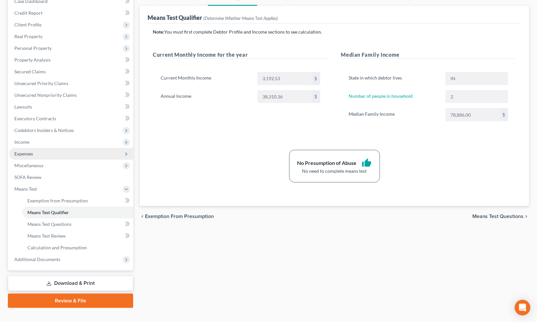
click at [36, 152] on span "Expenses" at bounding box center [71, 154] width 124 height 12
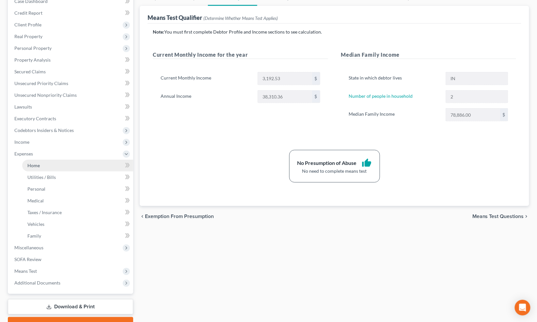
click at [38, 164] on span "Home" at bounding box center [33, 166] width 12 height 6
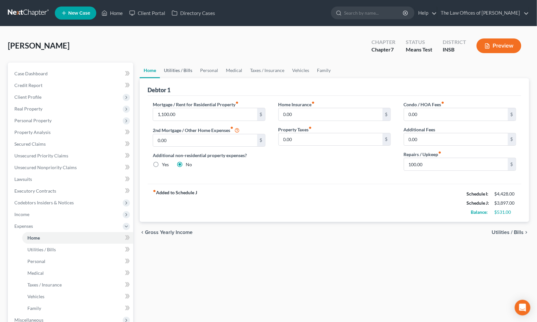
click at [174, 69] on link "Utilities / Bills" at bounding box center [178, 71] width 36 height 16
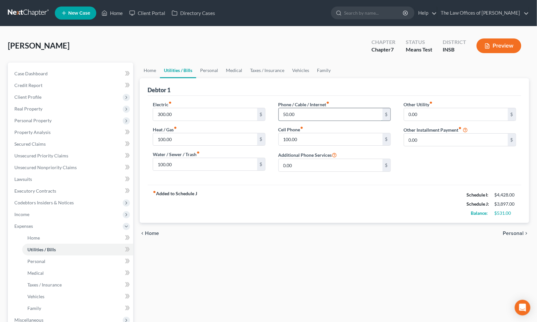
click at [298, 112] on input "50.00" at bounding box center [331, 114] width 104 height 12
type input "75.00"
click at [205, 65] on link "Personal" at bounding box center [209, 71] width 26 height 16
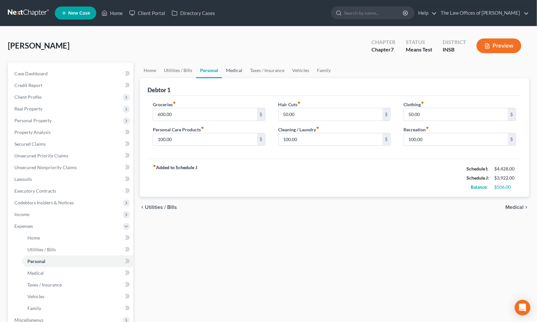
click at [234, 69] on link "Medical" at bounding box center [234, 71] width 24 height 16
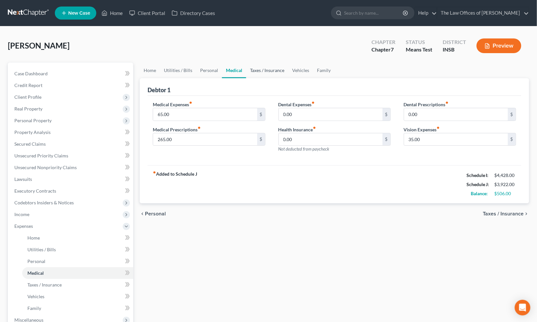
click at [263, 69] on link "Taxes / Insurance" at bounding box center [267, 71] width 42 height 16
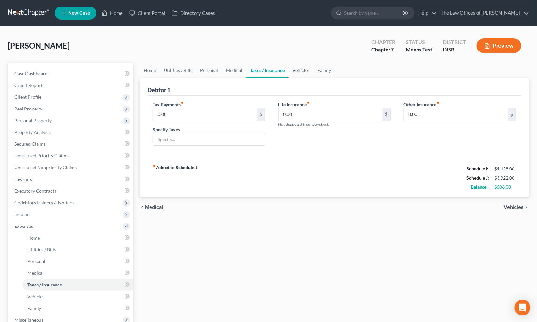
click at [298, 70] on link "Vehicles" at bounding box center [300, 71] width 25 height 16
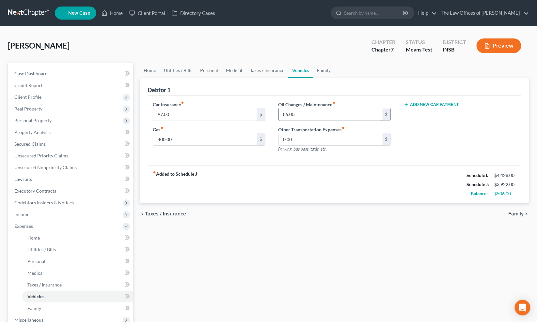
click at [303, 115] on input "85.00" at bounding box center [331, 114] width 104 height 12
type input "100.00"
click at [186, 113] on input "97.00" at bounding box center [205, 114] width 104 height 12
type input "100.00"
click at [314, 70] on link "Family" at bounding box center [324, 71] width 22 height 16
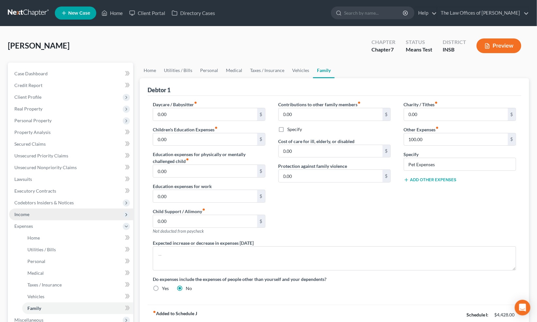
click at [34, 214] on span "Income" at bounding box center [71, 215] width 124 height 12
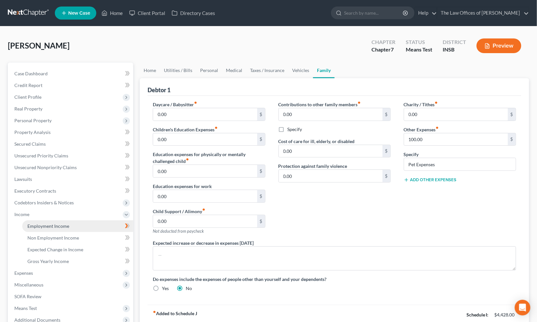
click at [35, 224] on span "Employment Income" at bounding box center [48, 227] width 42 height 6
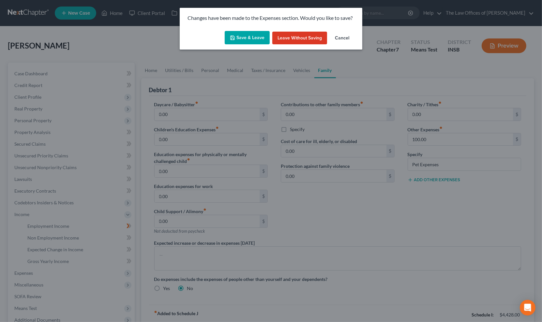
click at [255, 38] on button "Save & Leave" at bounding box center [247, 38] width 45 height 14
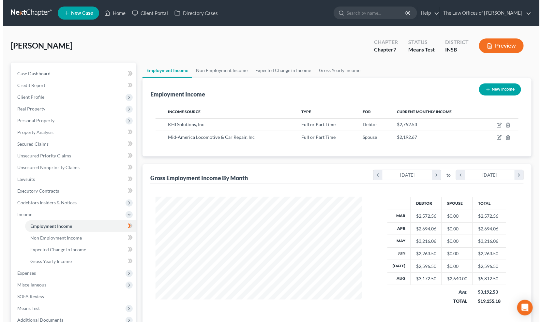
scroll to position [117, 220]
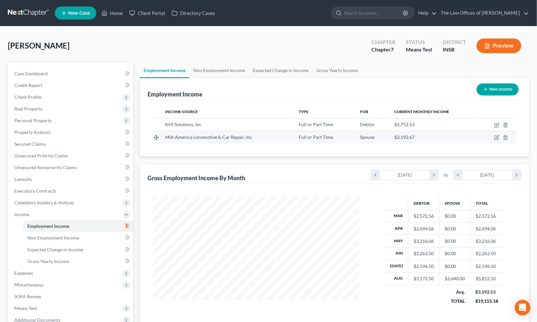
click at [494, 138] on td at bounding box center [497, 137] width 37 height 12
click at [495, 138] on icon "button" at bounding box center [496, 137] width 5 height 5
select select "0"
select select "15"
select select "3"
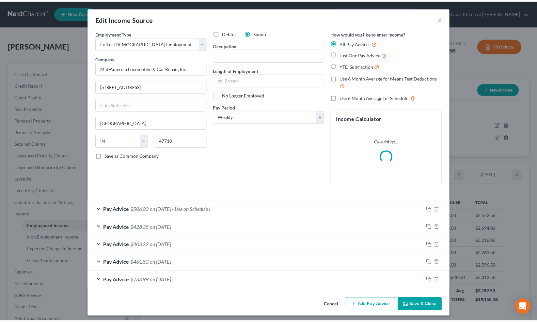
scroll to position [3, 0]
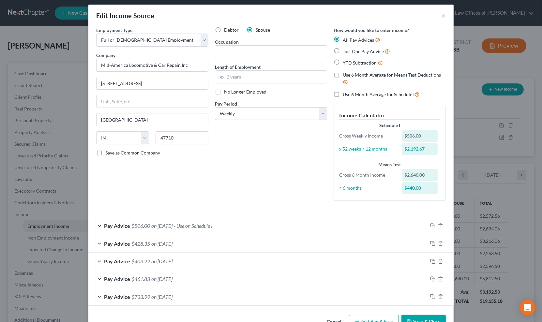
click at [258, 168] on div "Debtor Spouse Occupation Length of Employment No Longer Employed Pay Period * S…" at bounding box center [271, 116] width 119 height 179
click at [441, 15] on button "×" at bounding box center [443, 16] width 5 height 8
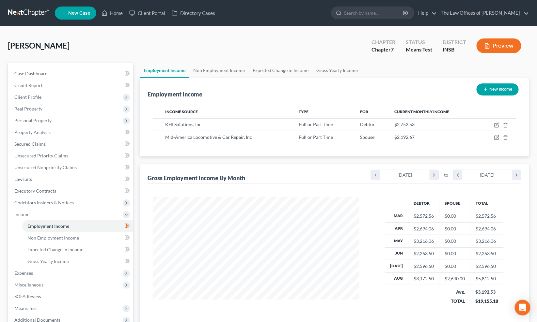
scroll to position [48, 0]
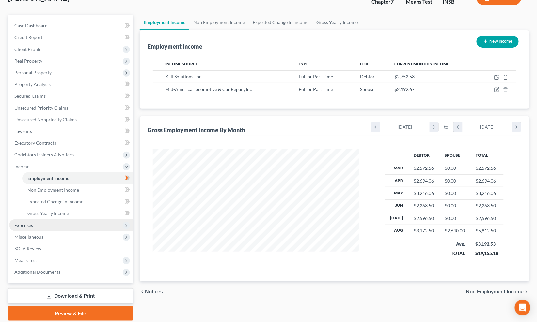
click at [33, 224] on span "Expenses" at bounding box center [71, 226] width 124 height 12
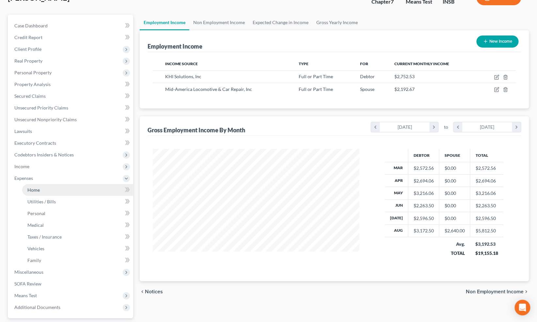
click at [43, 187] on link "Home" at bounding box center [77, 190] width 111 height 12
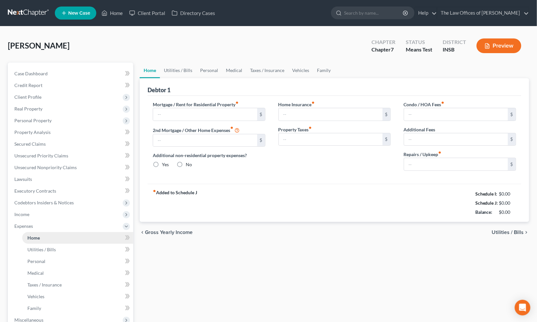
type input "1,100.00"
type input "0.00"
radio input "true"
type input "0.00"
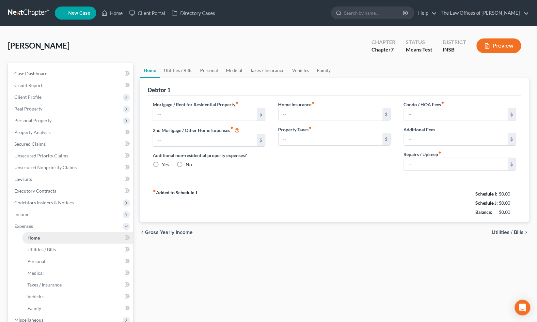
type input "0.00"
type input "100.00"
click at [175, 72] on link "Utilities / Bills" at bounding box center [178, 71] width 36 height 16
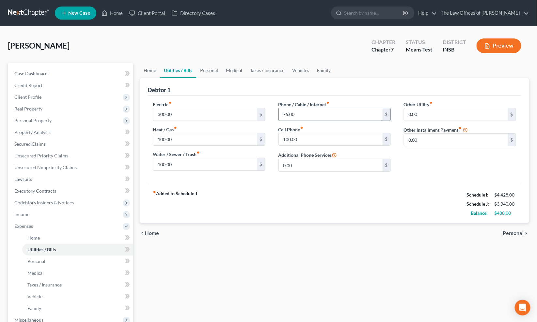
click at [300, 113] on input "75.00" at bounding box center [331, 114] width 104 height 12
type input "85.00"
click at [177, 162] on input "100.00" at bounding box center [205, 164] width 104 height 12
type input "125.00"
click at [214, 70] on link "Personal" at bounding box center [209, 71] width 26 height 16
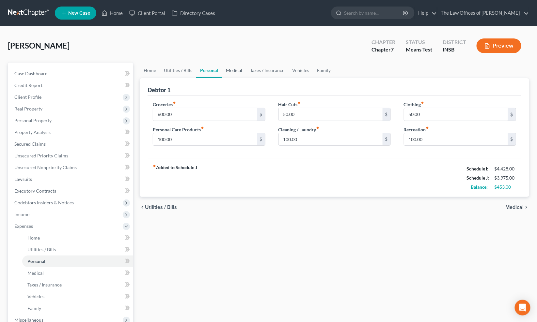
click at [229, 69] on link "Medical" at bounding box center [234, 71] width 24 height 16
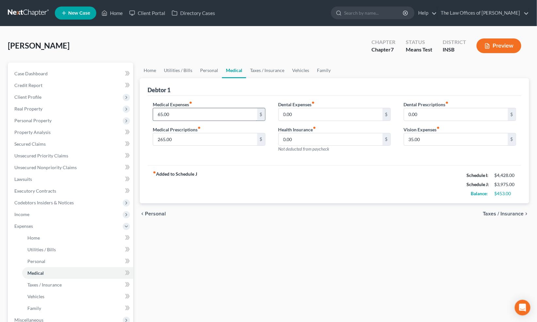
click at [187, 115] on input "65.00" at bounding box center [205, 114] width 104 height 12
click at [185, 136] on input "265.00" at bounding box center [205, 139] width 104 height 12
type input "275.00"
click at [439, 144] on input "35.00" at bounding box center [456, 139] width 104 height 12
type input "45.00"
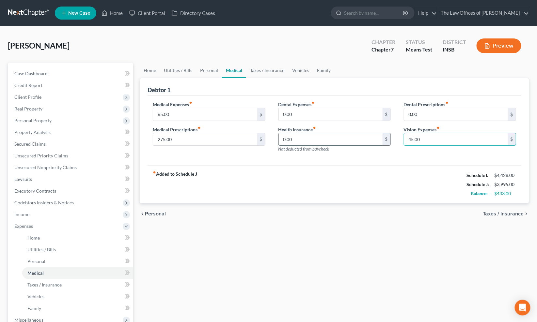
click at [343, 142] on input "0.00" at bounding box center [331, 139] width 104 height 12
type input "4"
click at [269, 69] on link "Taxes / Insurance" at bounding box center [267, 71] width 42 height 16
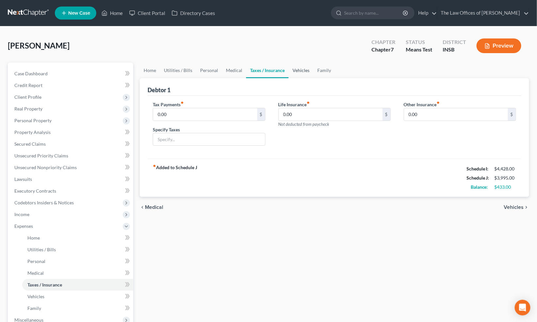
click at [291, 68] on link "Vehicles" at bounding box center [300, 71] width 25 height 16
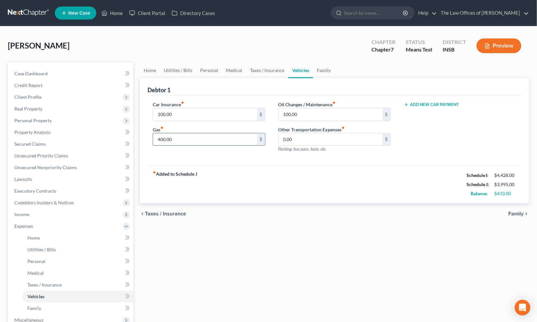
click at [204, 144] on input "400.00" at bounding box center [205, 139] width 104 height 12
type input "450.00"
click at [321, 70] on link "Family" at bounding box center [324, 71] width 22 height 16
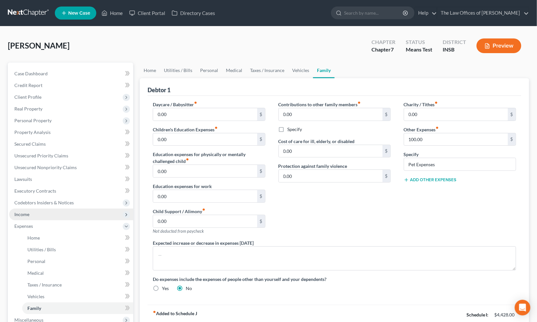
click at [43, 214] on span "Income" at bounding box center [71, 215] width 124 height 12
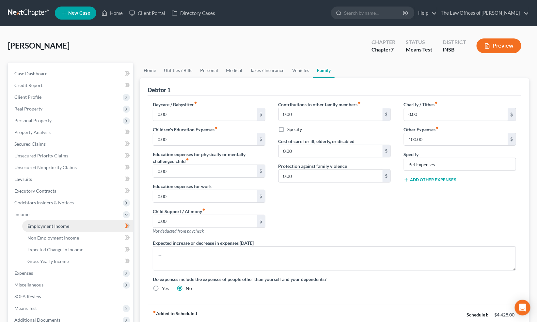
click at [49, 225] on span "Employment Income" at bounding box center [48, 227] width 42 height 6
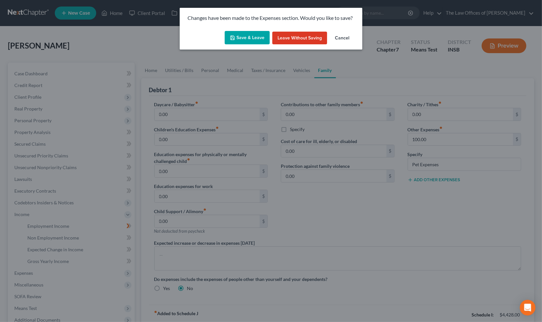
click at [250, 38] on button "Save & Leave" at bounding box center [247, 38] width 45 height 14
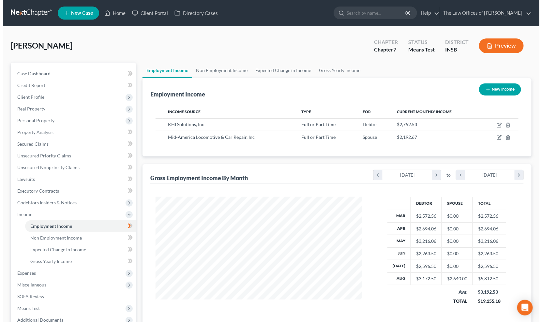
scroll to position [117, 220]
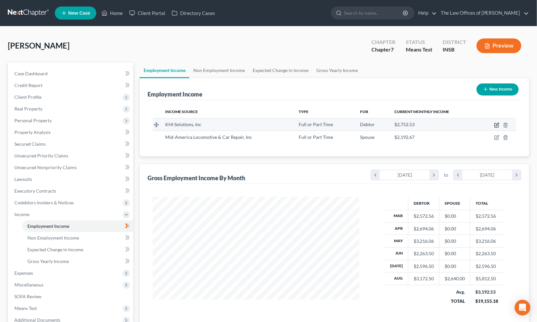
click at [495, 126] on icon "button" at bounding box center [496, 125] width 5 height 5
select select "0"
select select "15"
select select "3"
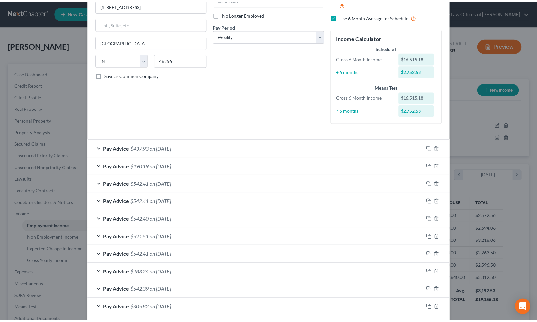
scroll to position [0, 0]
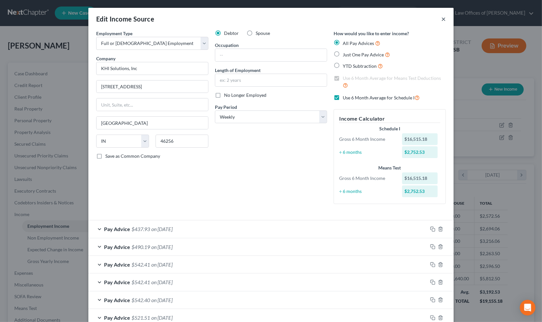
click at [441, 20] on button "×" at bounding box center [443, 19] width 5 height 8
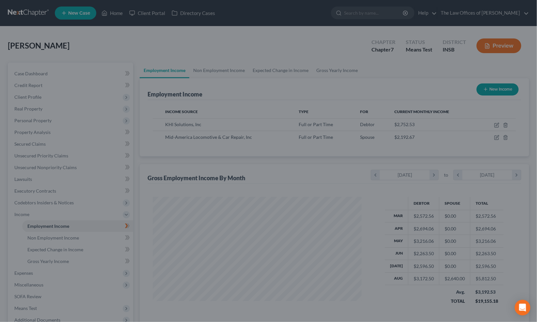
scroll to position [326172, 326070]
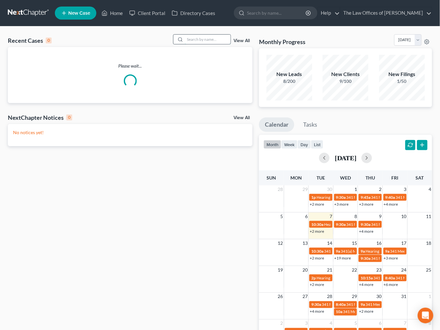
click at [191, 38] on input "search" at bounding box center [208, 39] width 46 height 9
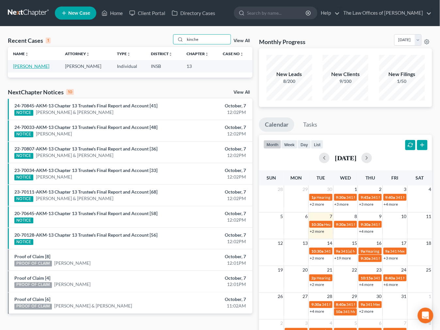
type input "kinche"
click at [36, 67] on link "[PERSON_NAME]" at bounding box center [31, 66] width 36 height 6
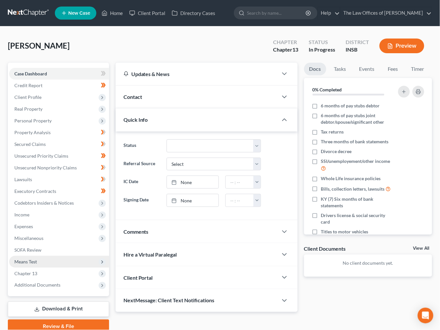
click at [35, 263] on span "Means Test" at bounding box center [25, 262] width 23 height 6
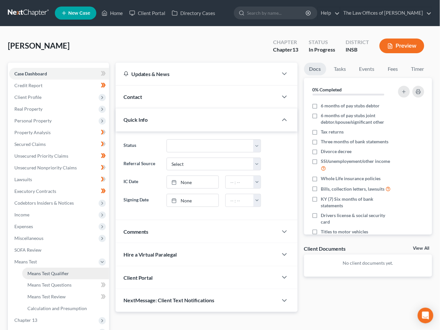
click at [39, 272] on span "Means Test Qualifier" at bounding box center [47, 273] width 41 height 6
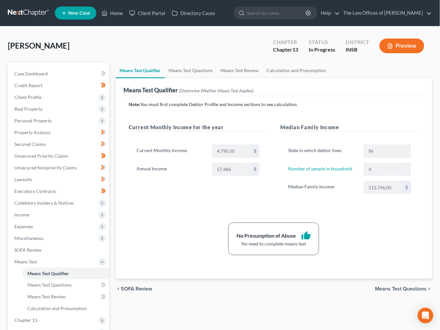
scroll to position [75, 0]
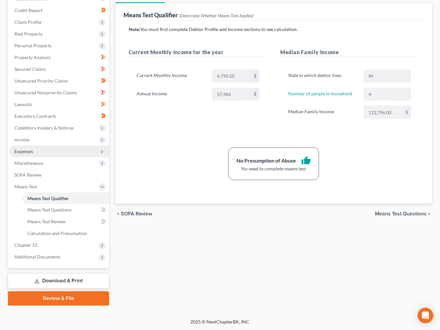
click at [30, 149] on span "Expenses" at bounding box center [23, 151] width 19 height 6
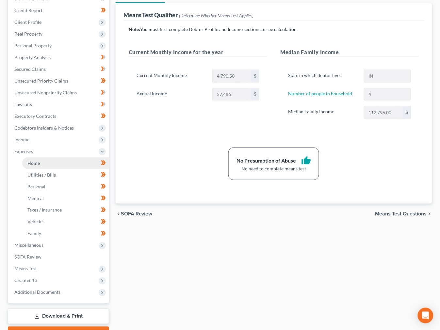
click at [36, 161] on span "Home" at bounding box center [33, 163] width 12 height 6
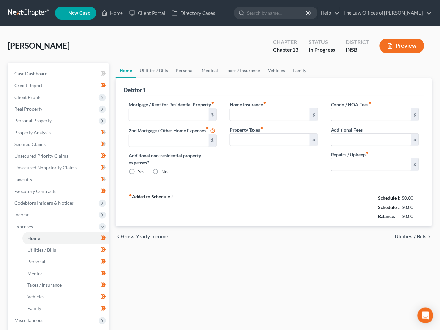
radio input "true"
type input "0.00"
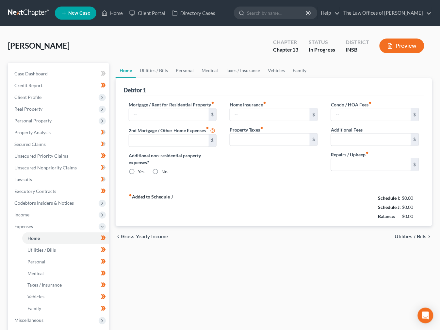
type input "50.00"
